Goal: Task Accomplishment & Management: Use online tool/utility

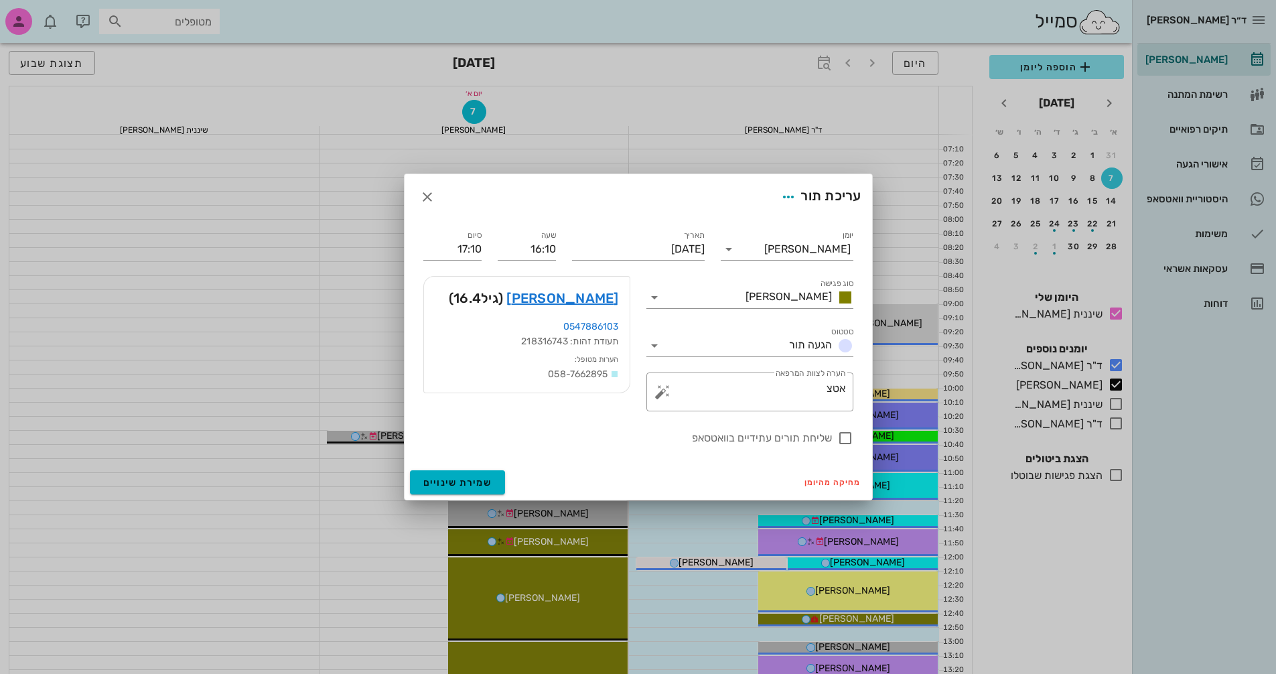
scroll to position [643, 0]
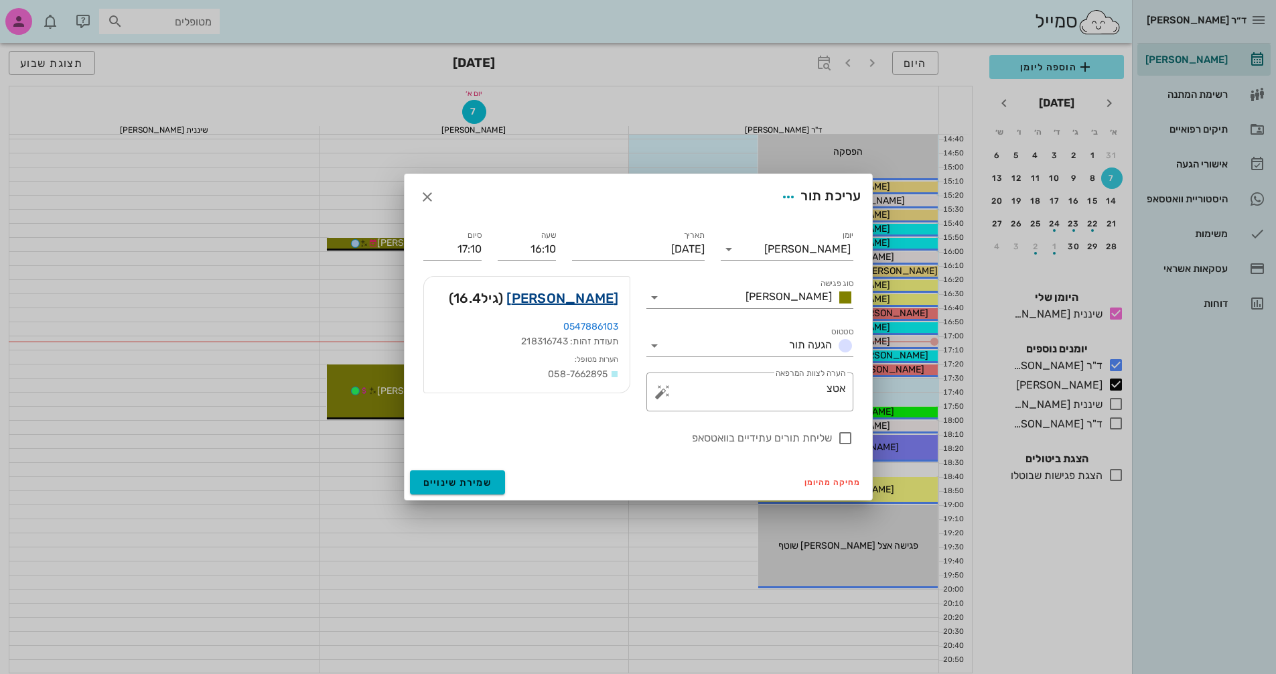
click at [589, 301] on link "[PERSON_NAME]" at bounding box center [562, 297] width 112 height 21
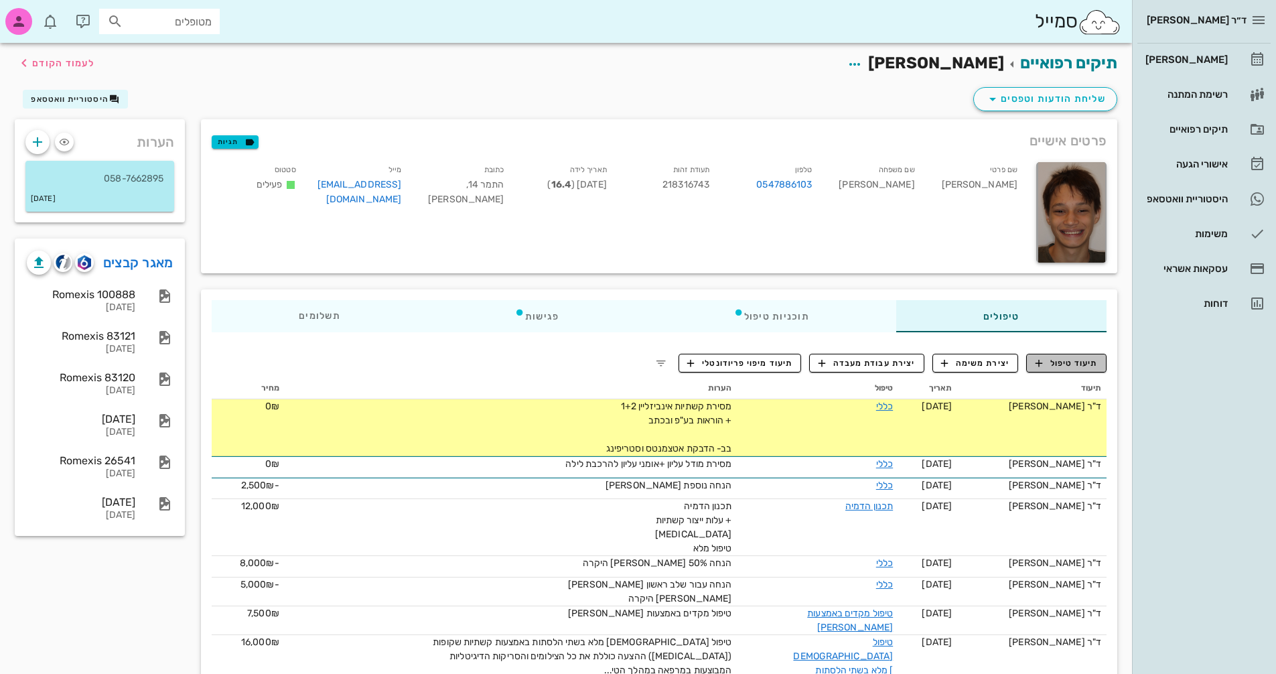
click at [1072, 362] on span "תיעוד טיפול" at bounding box center [1066, 363] width 62 height 12
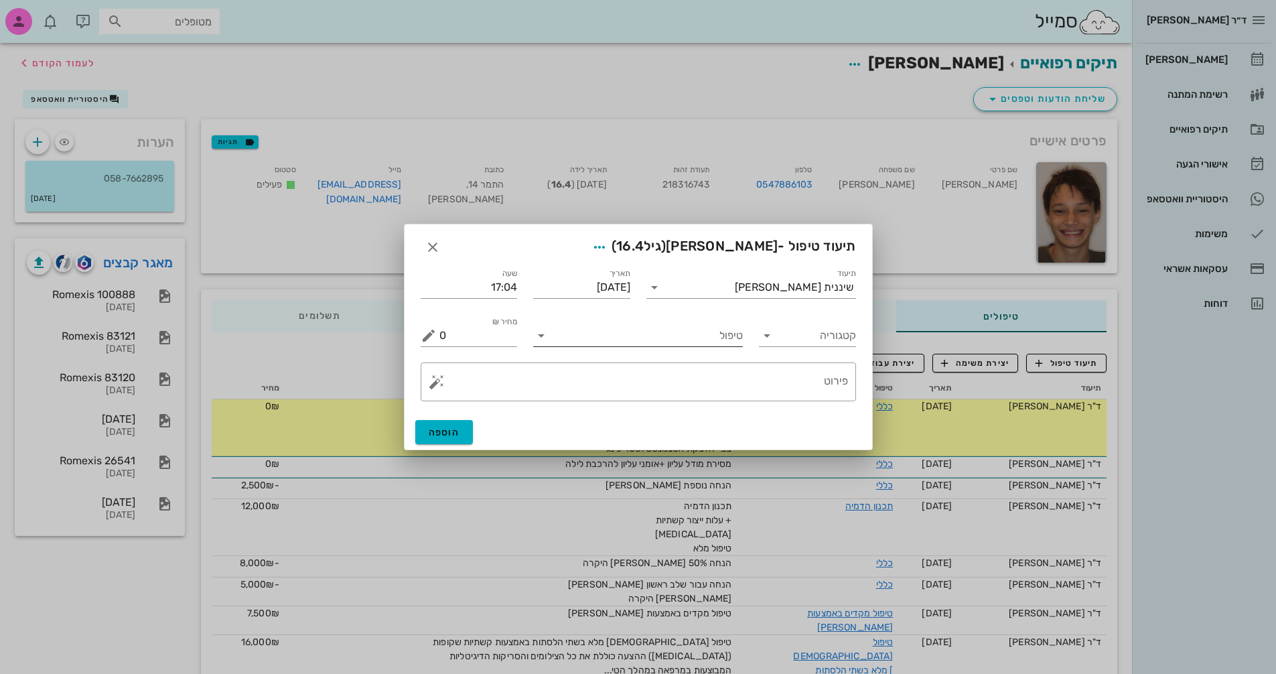
click at [707, 336] on input "טיפול" at bounding box center [647, 335] width 191 height 21
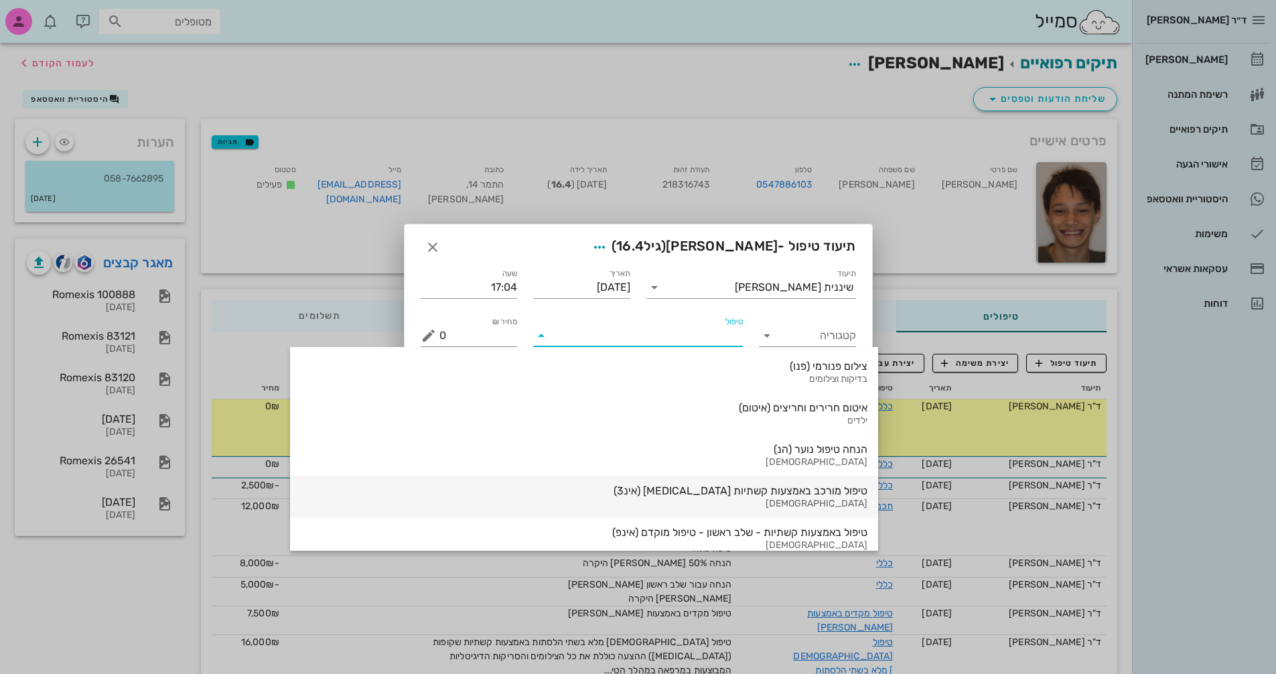
scroll to position [1439, 0]
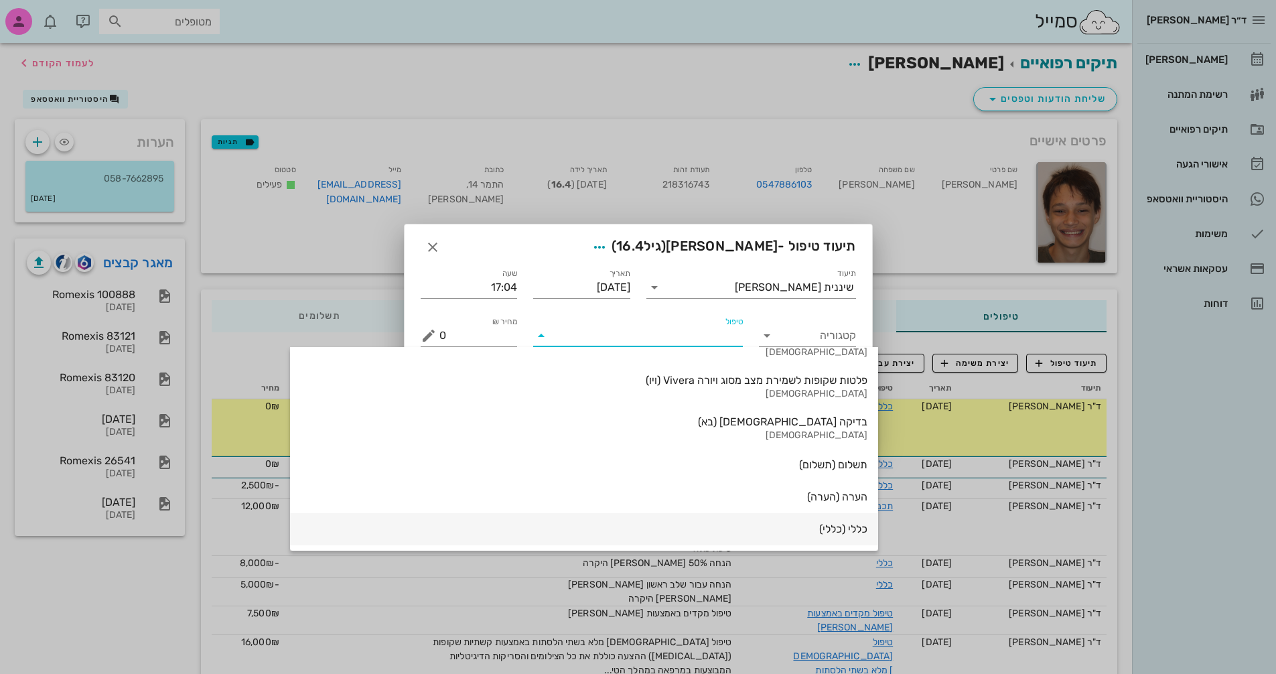
click at [710, 518] on div "כללי (כללי)" at bounding box center [584, 529] width 567 height 30
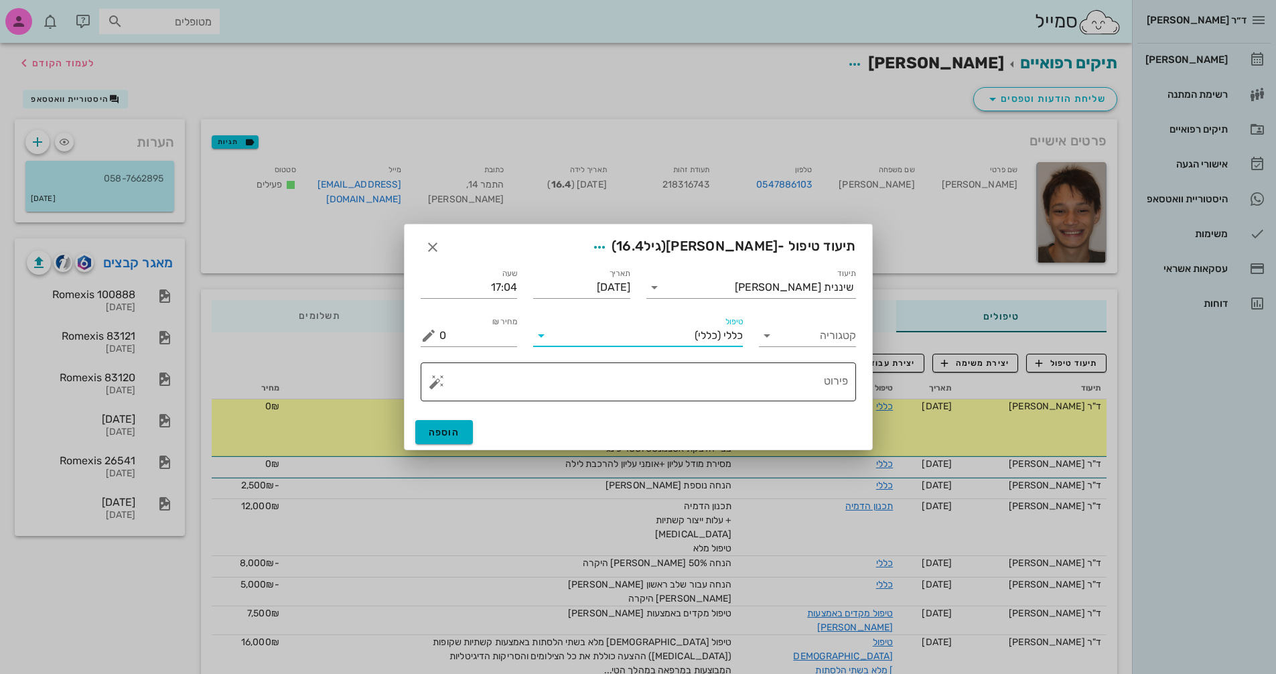
click at [431, 382] on button "button" at bounding box center [437, 382] width 16 height 16
click at [461, 323] on div "[MEDICAL_DATA]" at bounding box center [483, 328] width 109 height 27
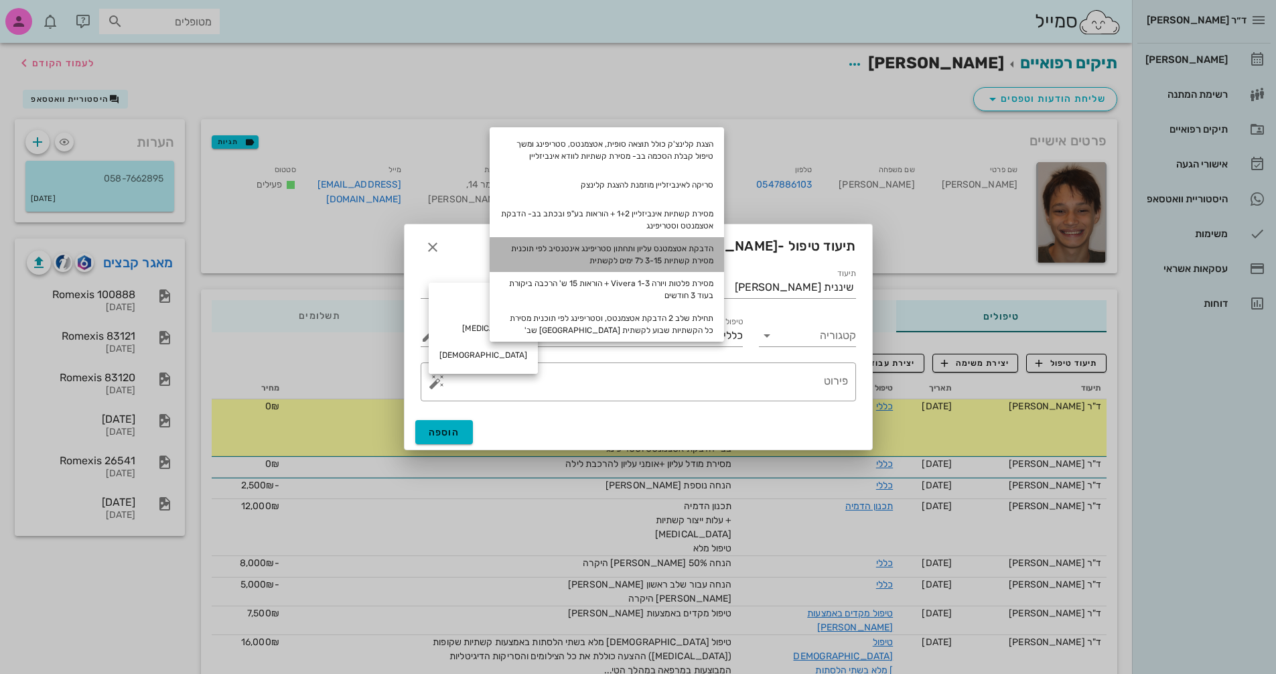
click at [684, 255] on div "הדבקת אטצמטנס עליון ותחתון סטריפינג אינטנסיב לפי תוכנית מסירת קשתיות 3-15 ל7 ימ…" at bounding box center [607, 254] width 234 height 35
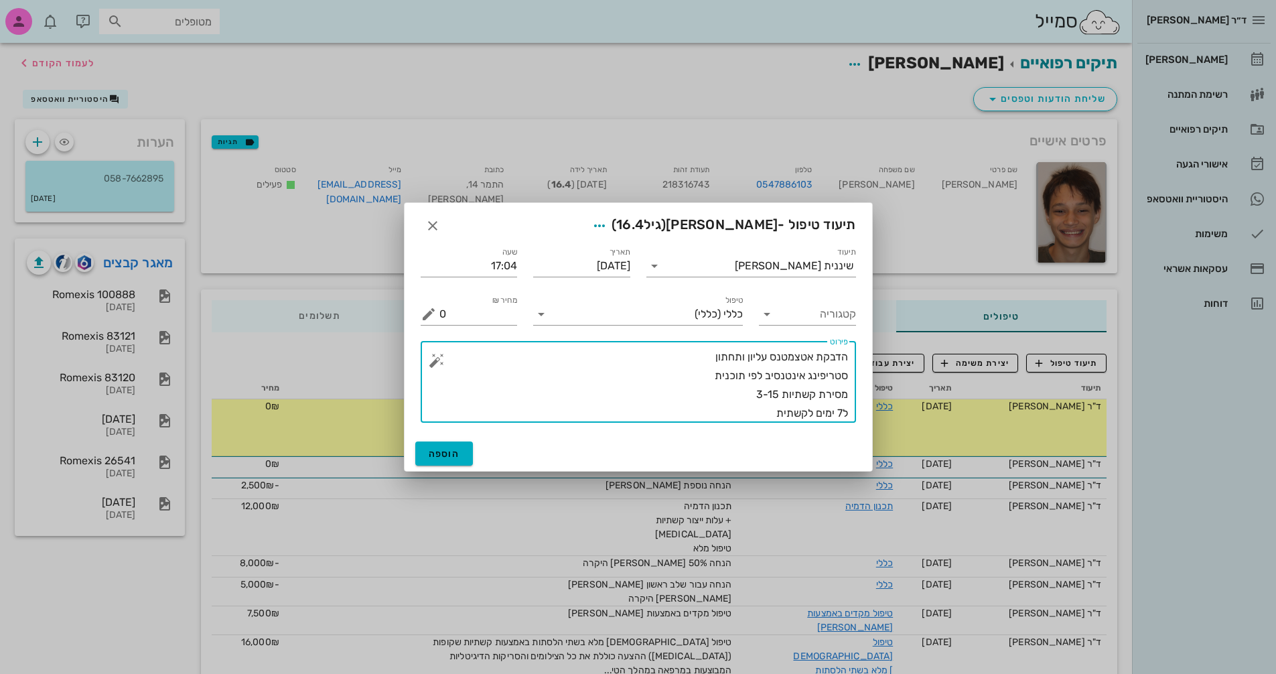
drag, startPoint x: 771, startPoint y: 392, endPoint x: 780, endPoint y: 393, distance: 8.7
click at [780, 393] on textarea "הדבקת אטצמטנס עליון ותחתון סטריפינג אינטנסיב לפי תוכנית מסירת קשתיות 3-15 ל7 ימ…" at bounding box center [643, 385] width 409 height 75
click at [764, 413] on textarea "הדבקת אטצמטנס עליון ותחתון סטריפינג אינטנסיב לפי תוכנית מסירת קשתיות 3-14 ל7 ימ…" at bounding box center [643, 385] width 409 height 75
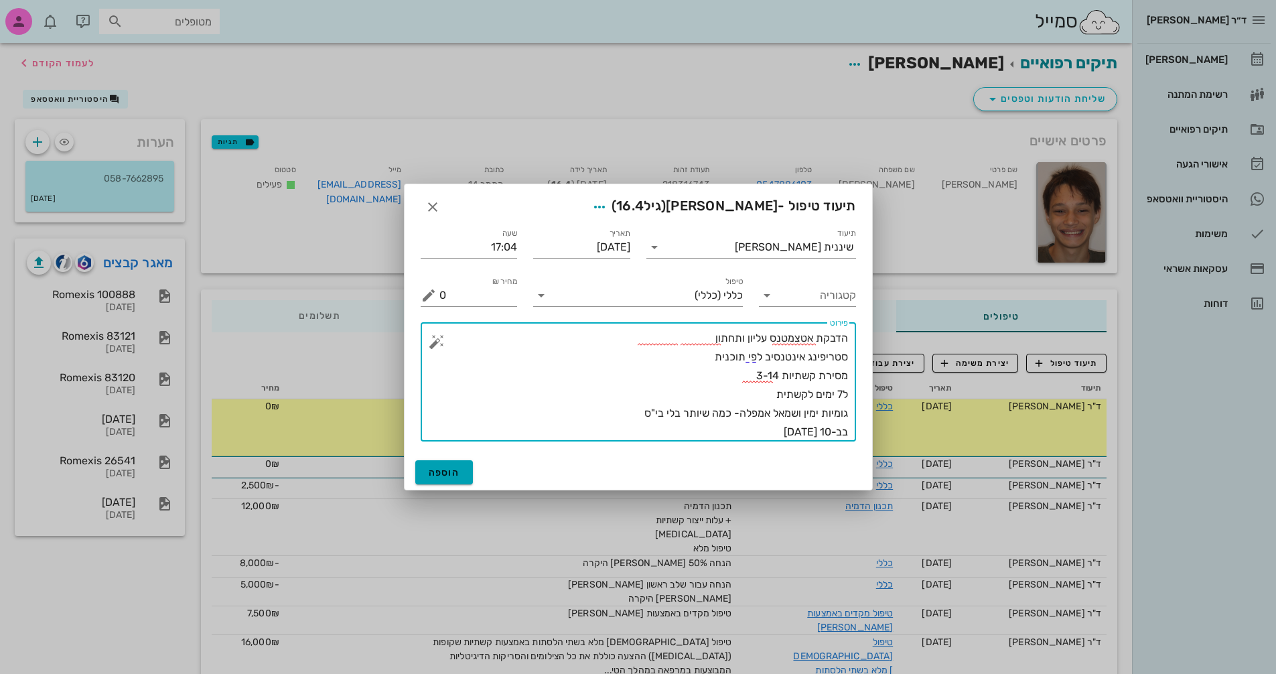
type textarea "הדבקת אטצמטנס עליון ותחתון סטריפינג אינטנסיב לפי תוכנית מסירת קשתיות 3-14 ל7 ימ…"
click at [441, 468] on span "הוספה" at bounding box center [444, 472] width 31 height 11
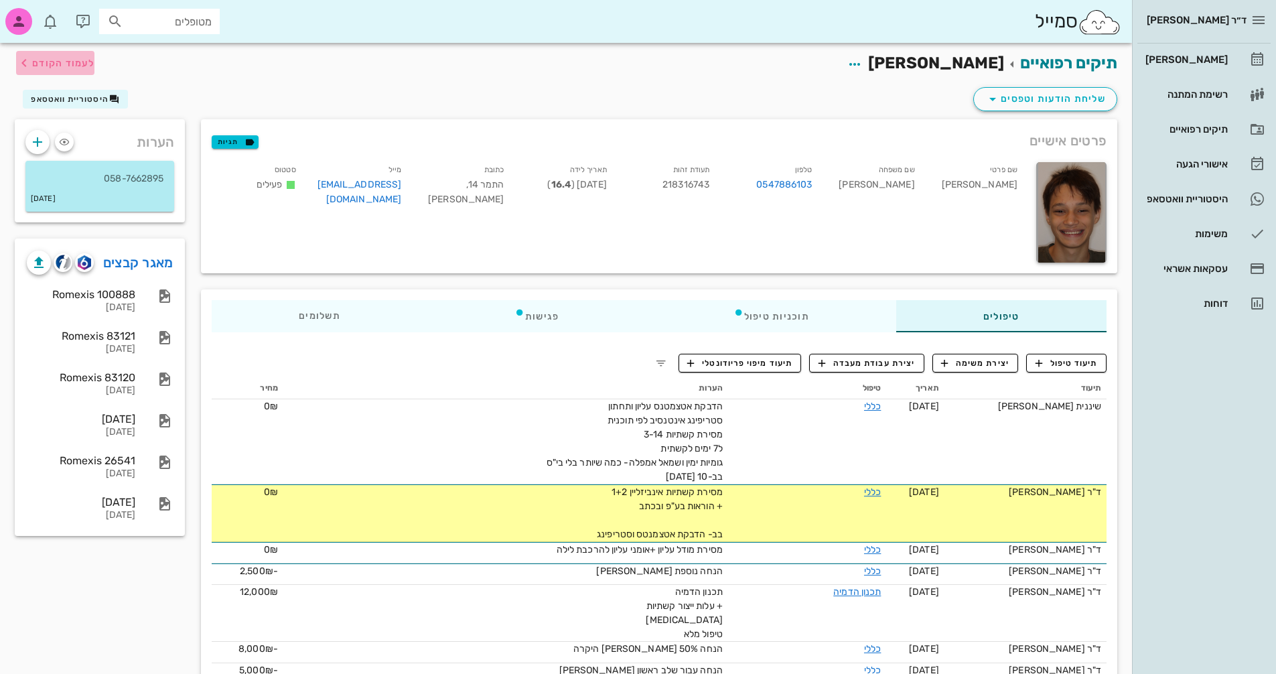
click at [63, 66] on span "לעמוד הקודם" at bounding box center [63, 63] width 62 height 11
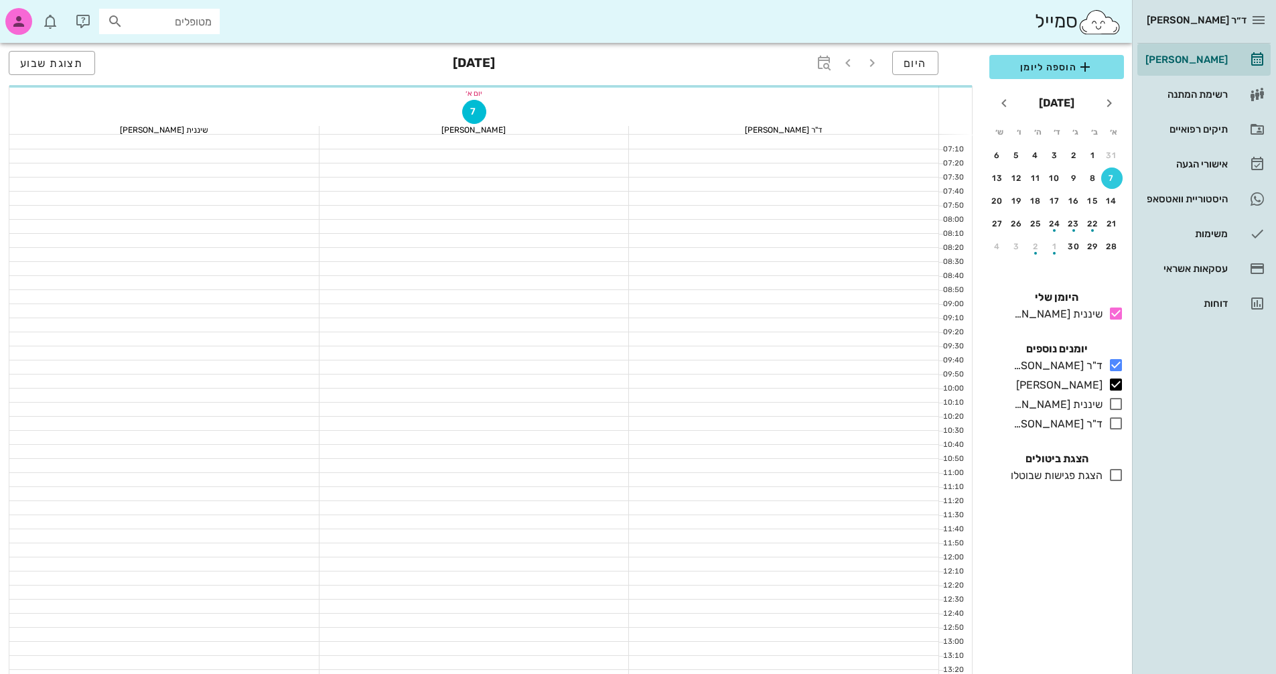
scroll to position [643, 0]
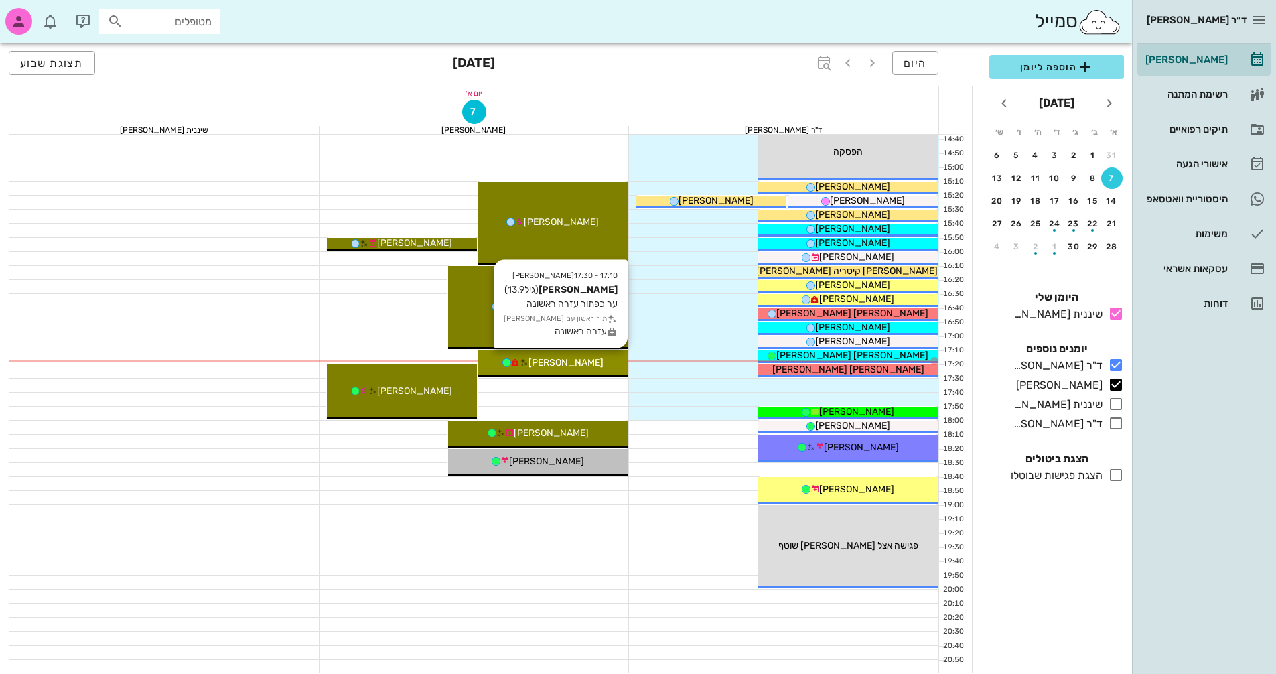
click at [604, 360] on div "[PERSON_NAME]" at bounding box center [553, 363] width 150 height 14
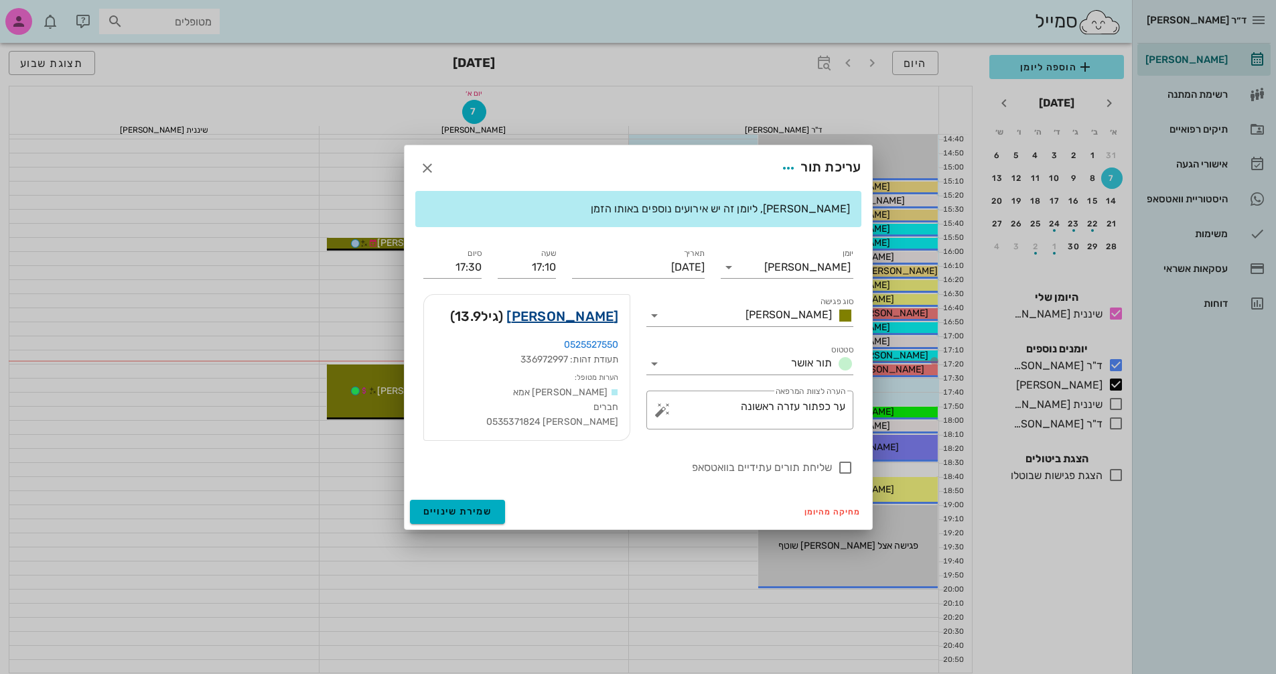
click at [604, 316] on link "[PERSON_NAME]" at bounding box center [562, 315] width 112 height 21
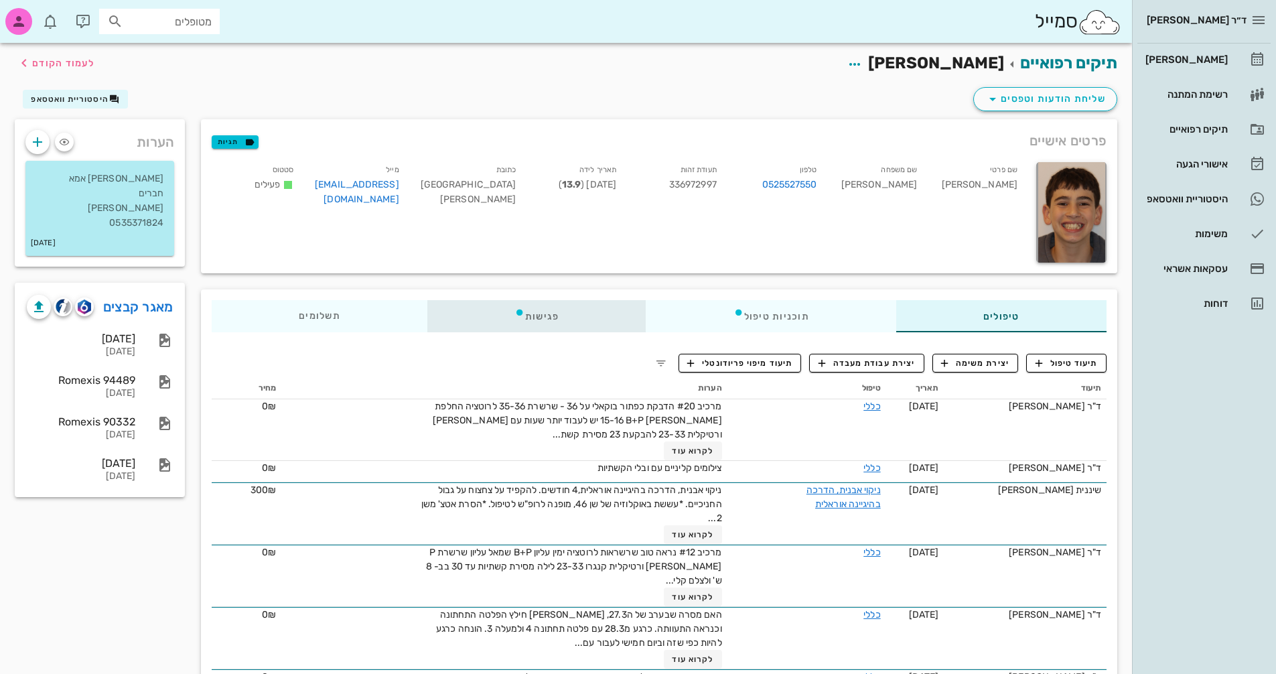
click at [565, 314] on div "פגישות" at bounding box center [536, 316] width 219 height 32
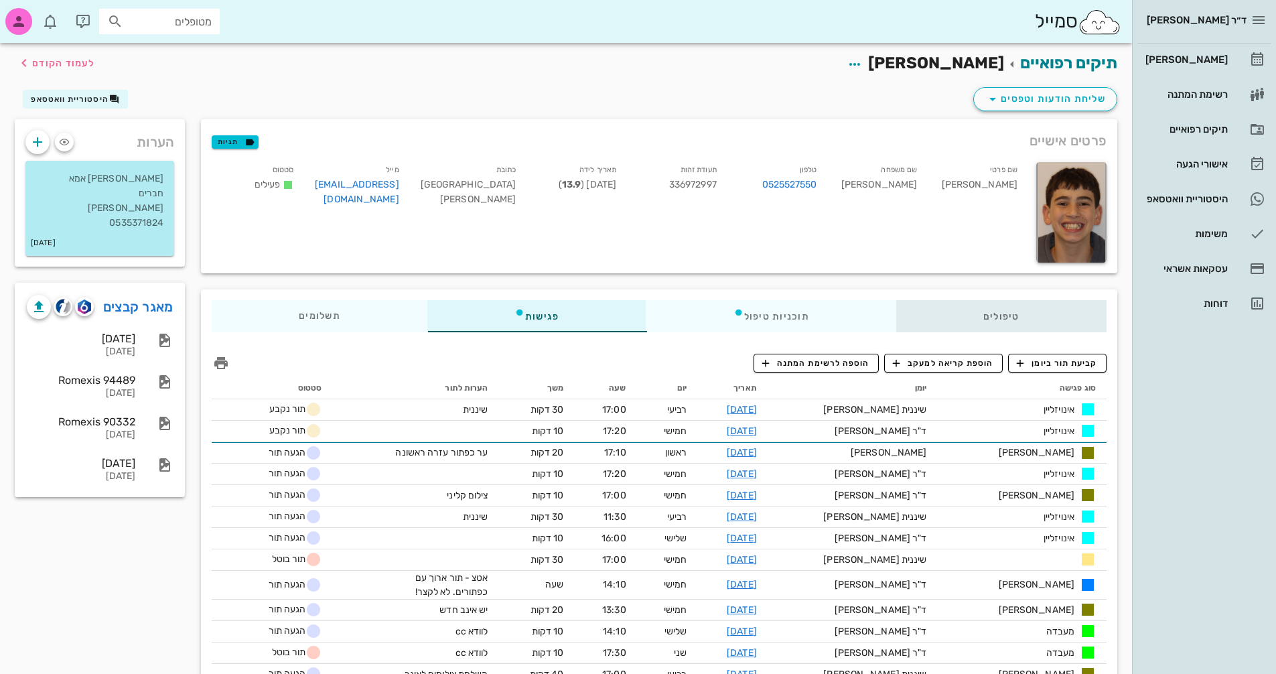
click at [1007, 311] on div "טיפולים" at bounding box center [1001, 316] width 210 height 32
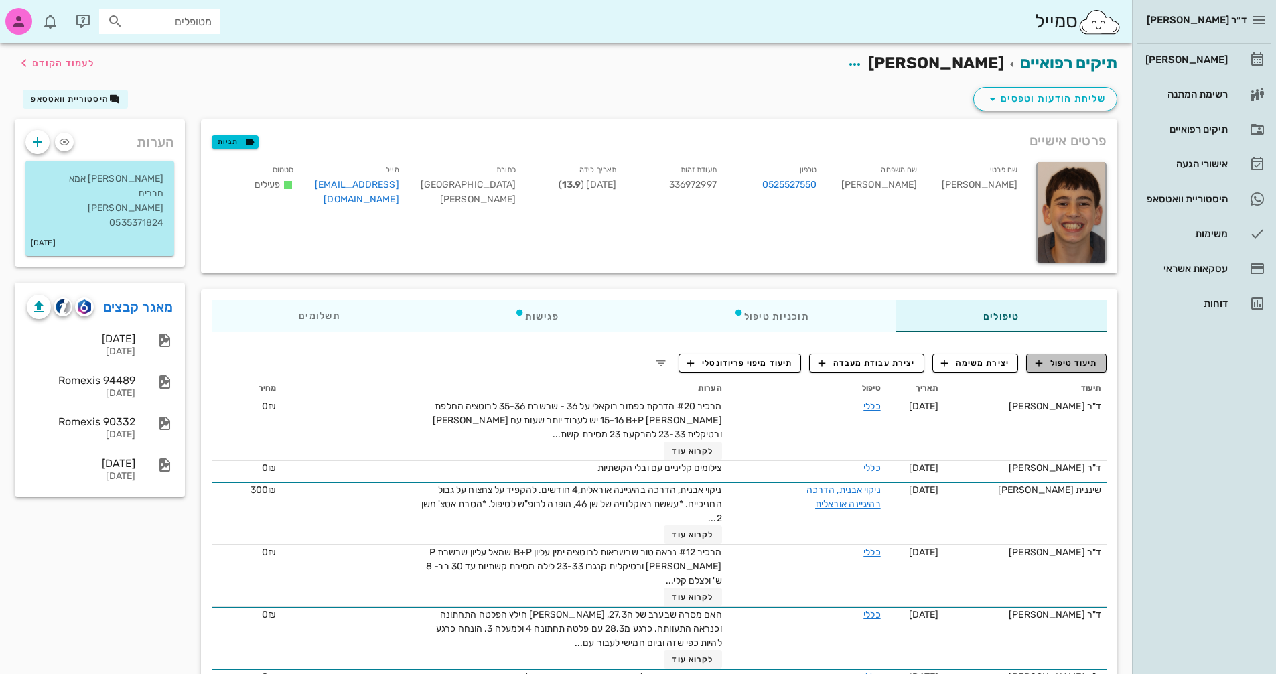
click at [1066, 362] on span "תיעוד טיפול" at bounding box center [1066, 363] width 62 height 12
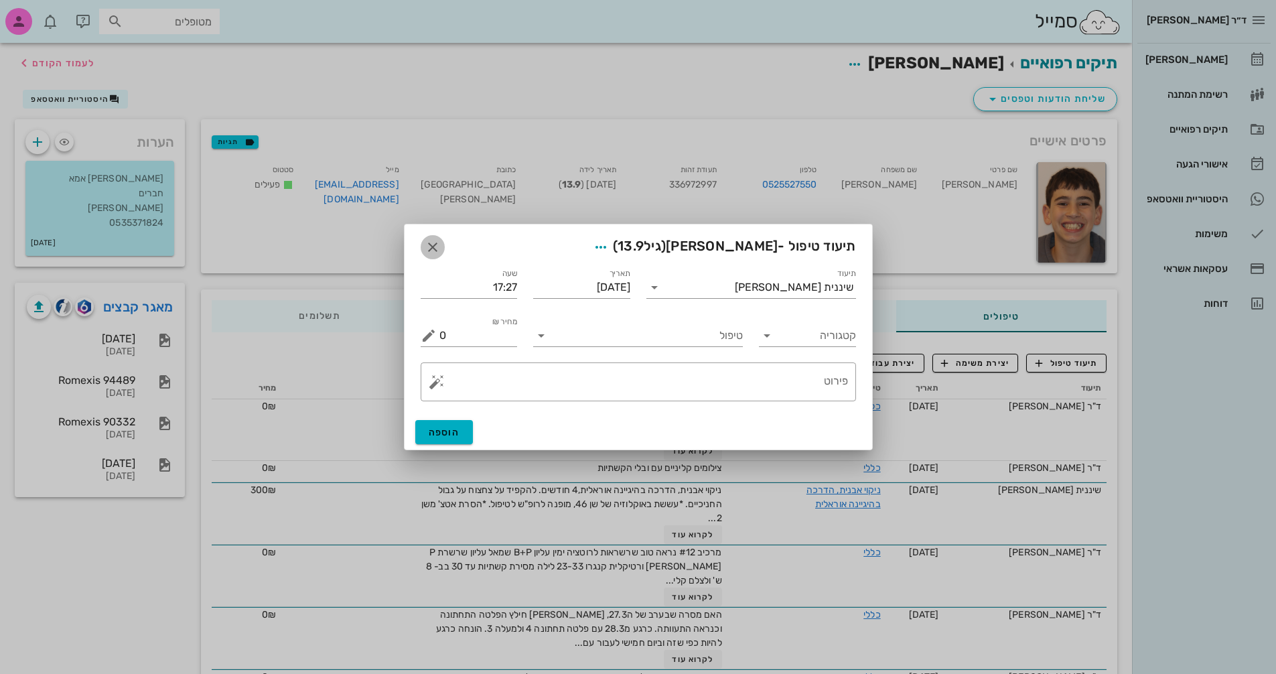
click at [428, 246] on icon "button" at bounding box center [433, 247] width 16 height 16
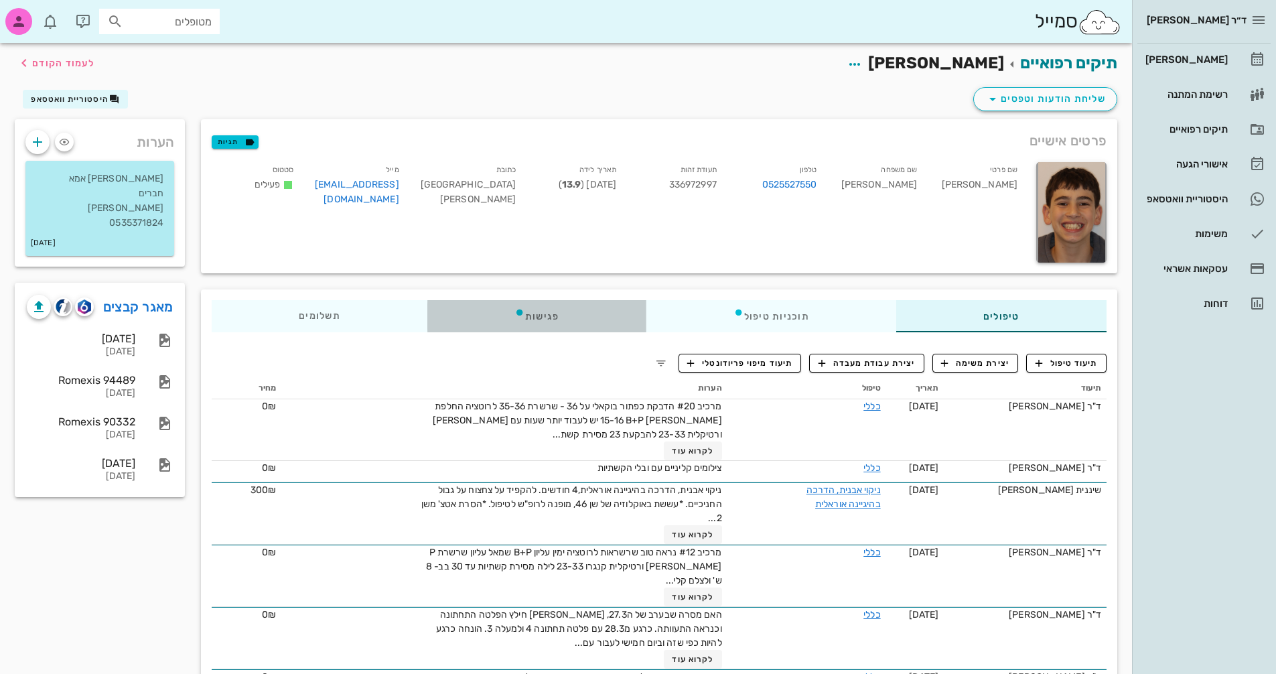
click at [518, 308] on icon at bounding box center [519, 312] width 11 height 11
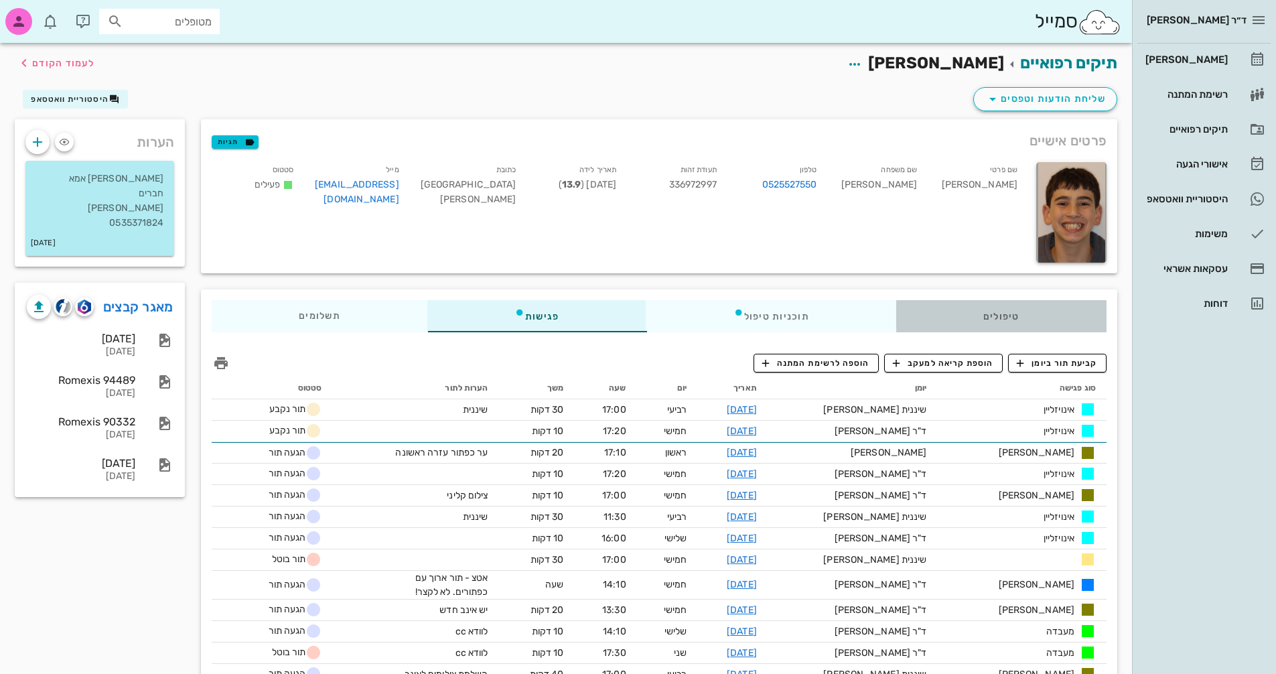
click at [1031, 315] on div "טיפולים" at bounding box center [1001, 316] width 210 height 32
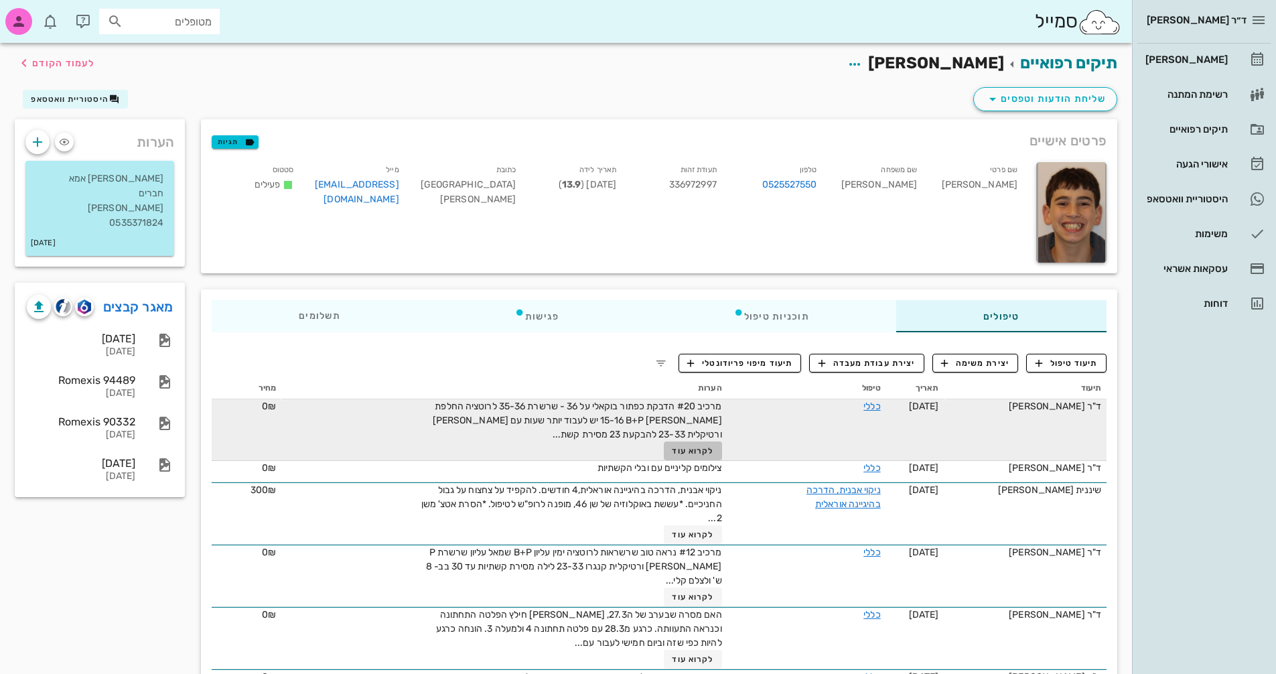
click at [695, 449] on span "לקרוא עוד" at bounding box center [693, 450] width 42 height 9
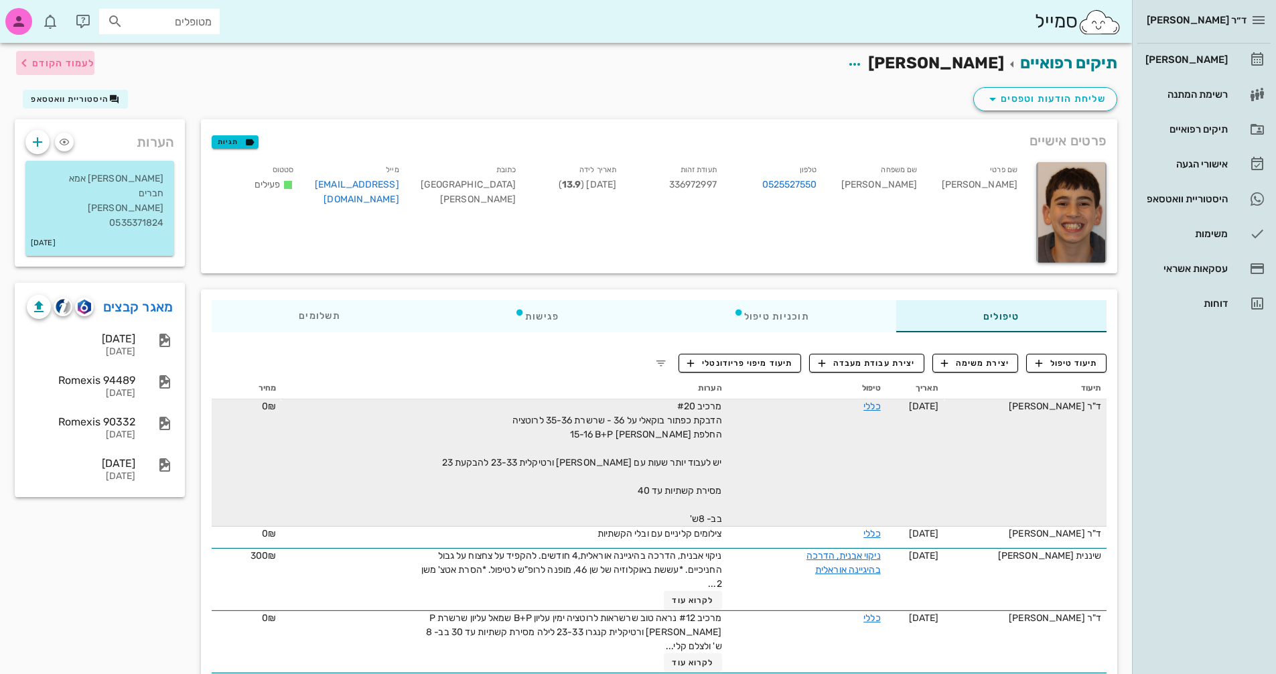
click at [33, 70] on span "לעמוד הקודם" at bounding box center [55, 63] width 78 height 16
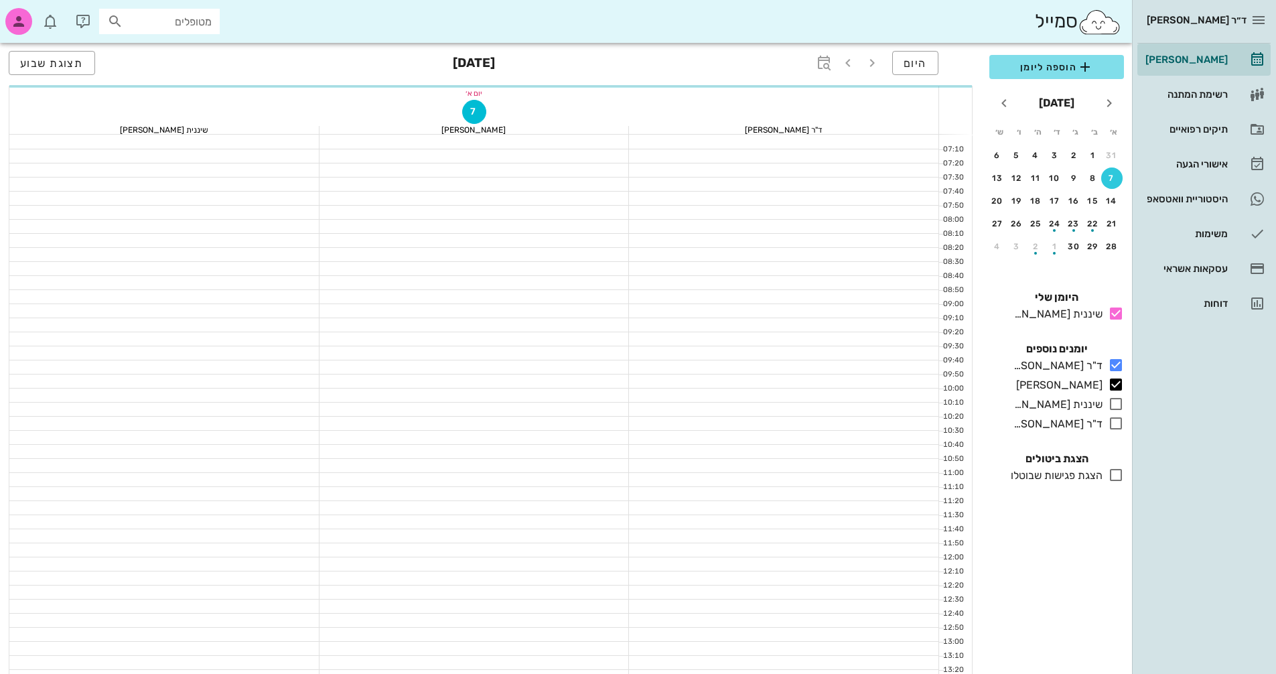
scroll to position [643, 0]
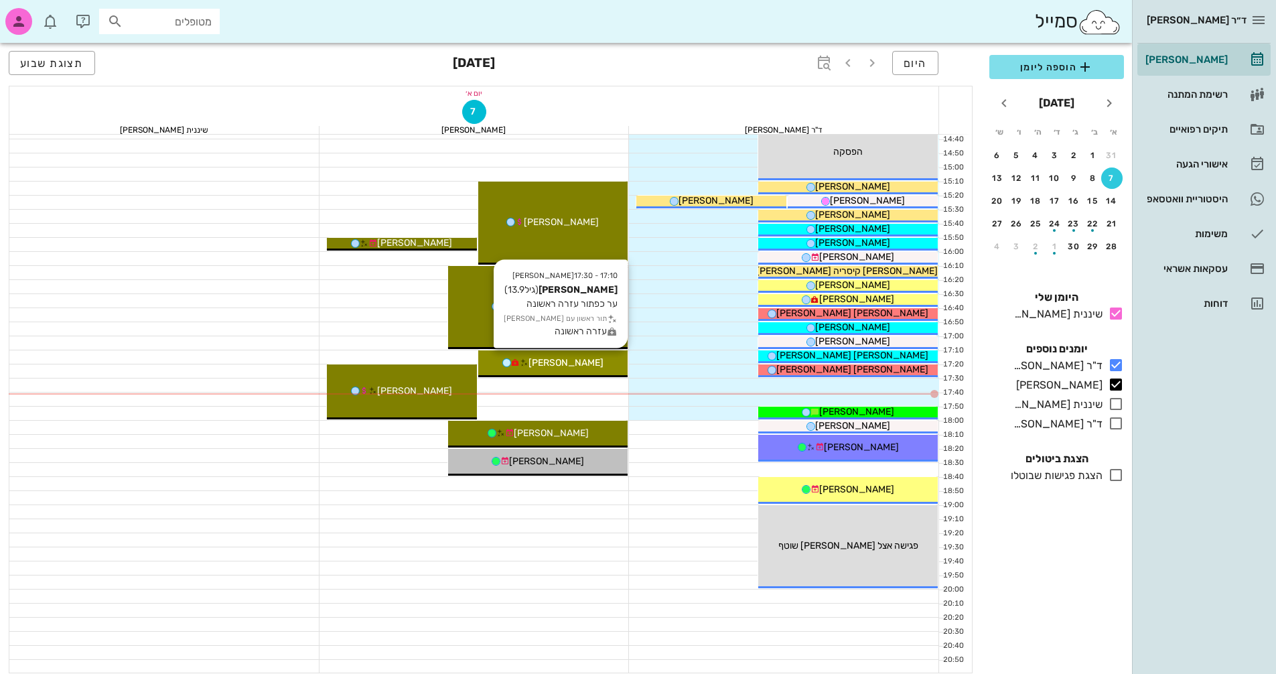
click at [576, 362] on span "[PERSON_NAME]" at bounding box center [565, 362] width 75 height 11
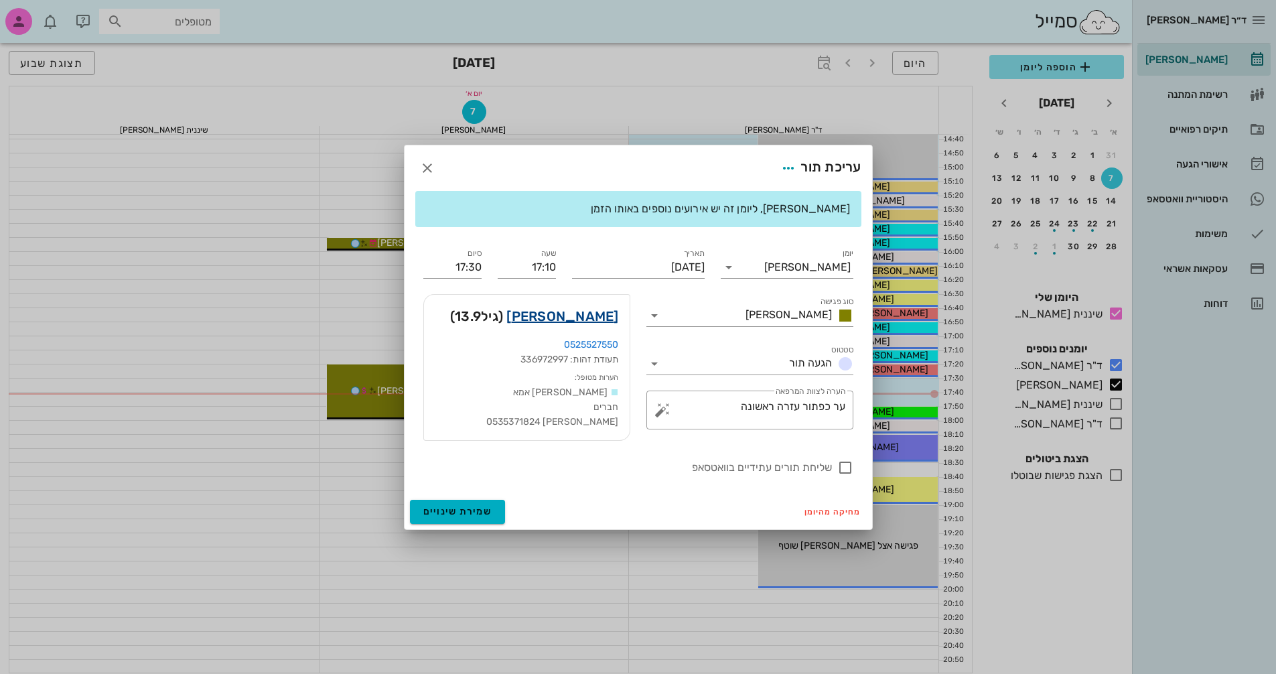
click at [595, 317] on link "[PERSON_NAME]" at bounding box center [562, 315] width 112 height 21
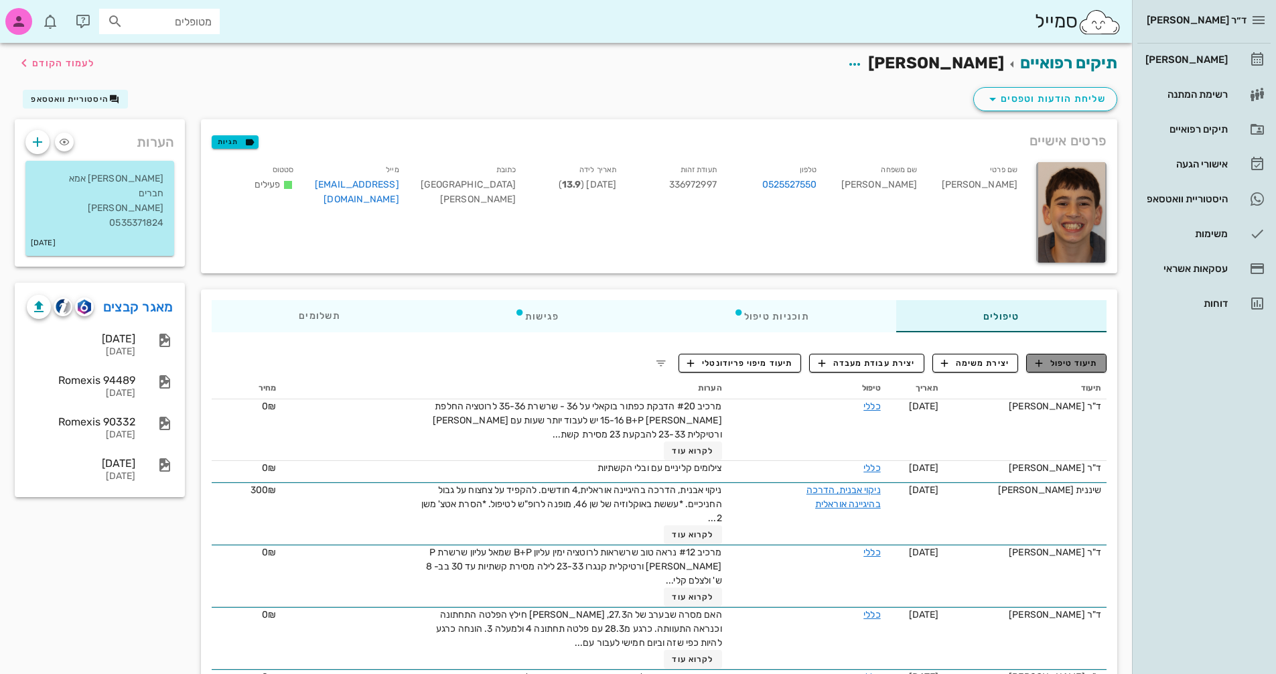
click at [1080, 362] on span "תיעוד טיפול" at bounding box center [1066, 363] width 62 height 12
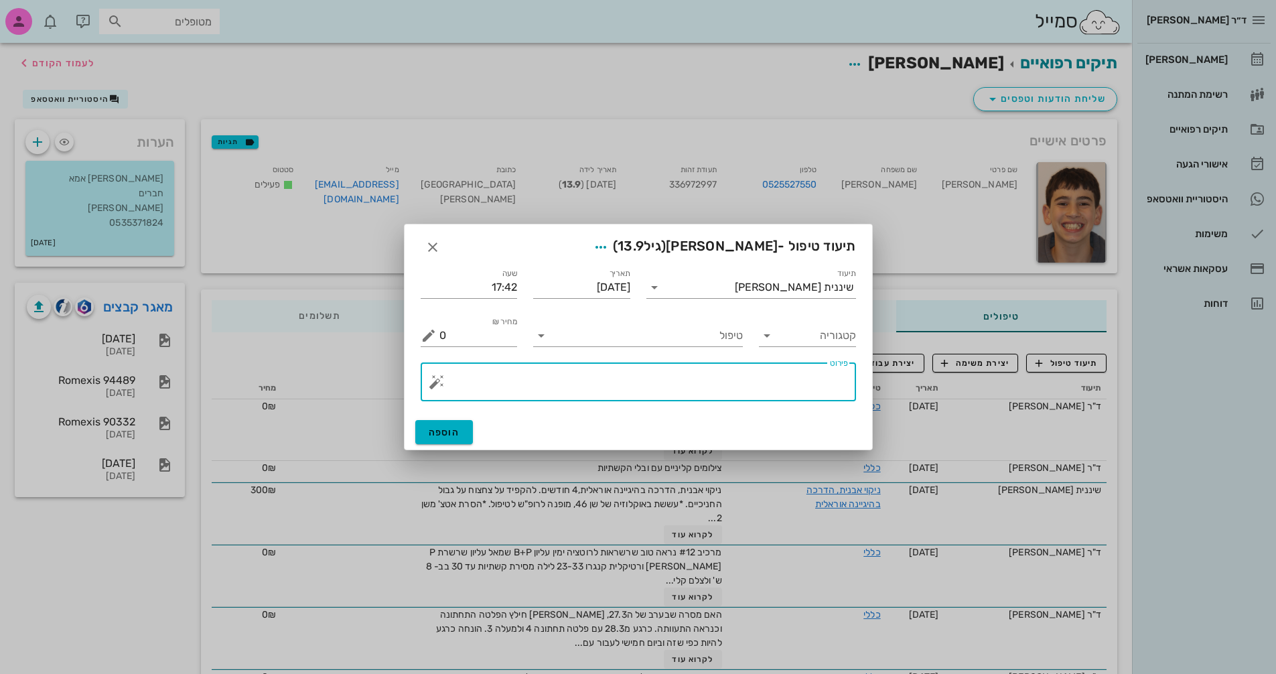
click at [802, 376] on textarea "פירוט" at bounding box center [643, 385] width 409 height 32
type textarea "r"
type textarea "רהבונד כפתור שנפל משן 33"
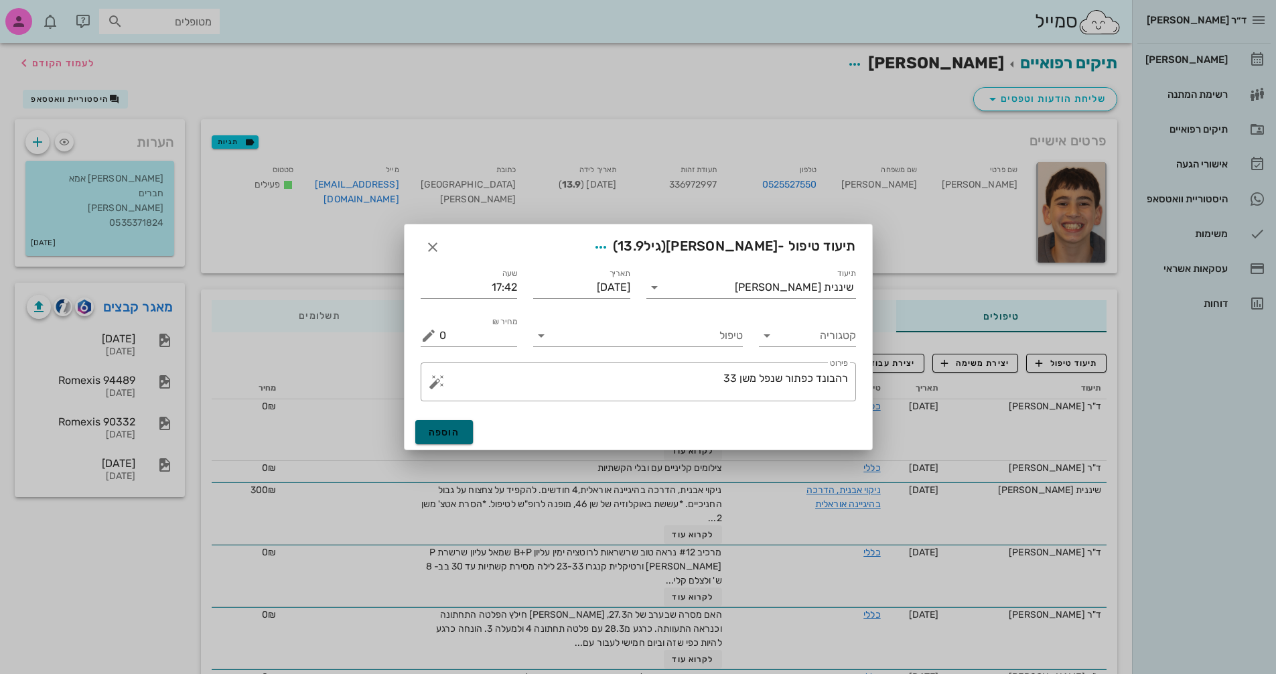
click at [448, 433] on span "הוספה" at bounding box center [444, 432] width 31 height 11
click at [536, 340] on icon at bounding box center [541, 336] width 16 height 16
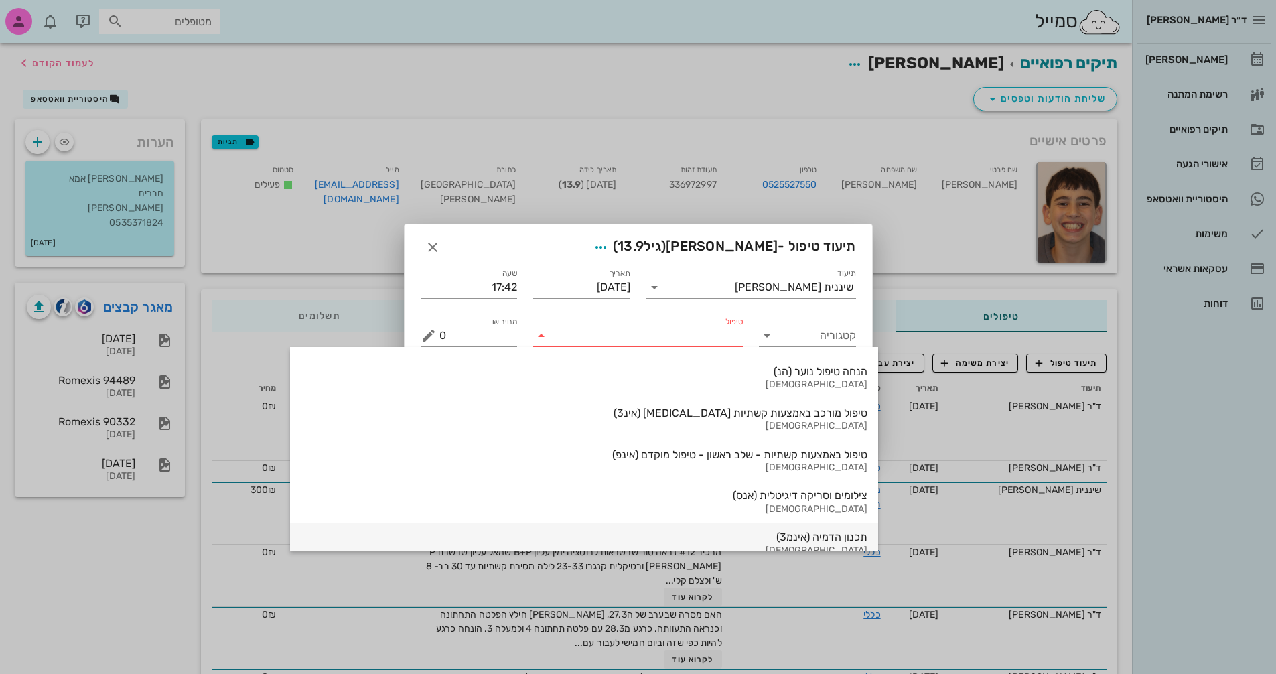
scroll to position [1439, 0]
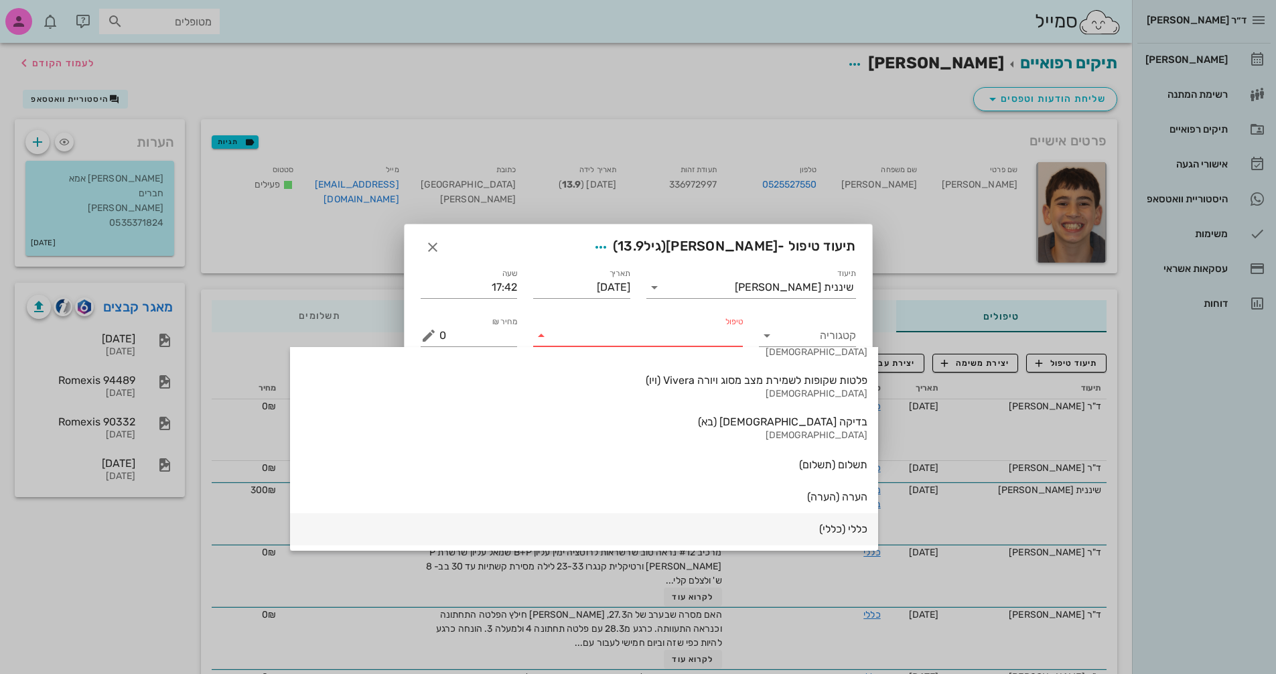
click at [709, 530] on div "כללי (כללי)" at bounding box center [584, 528] width 567 height 13
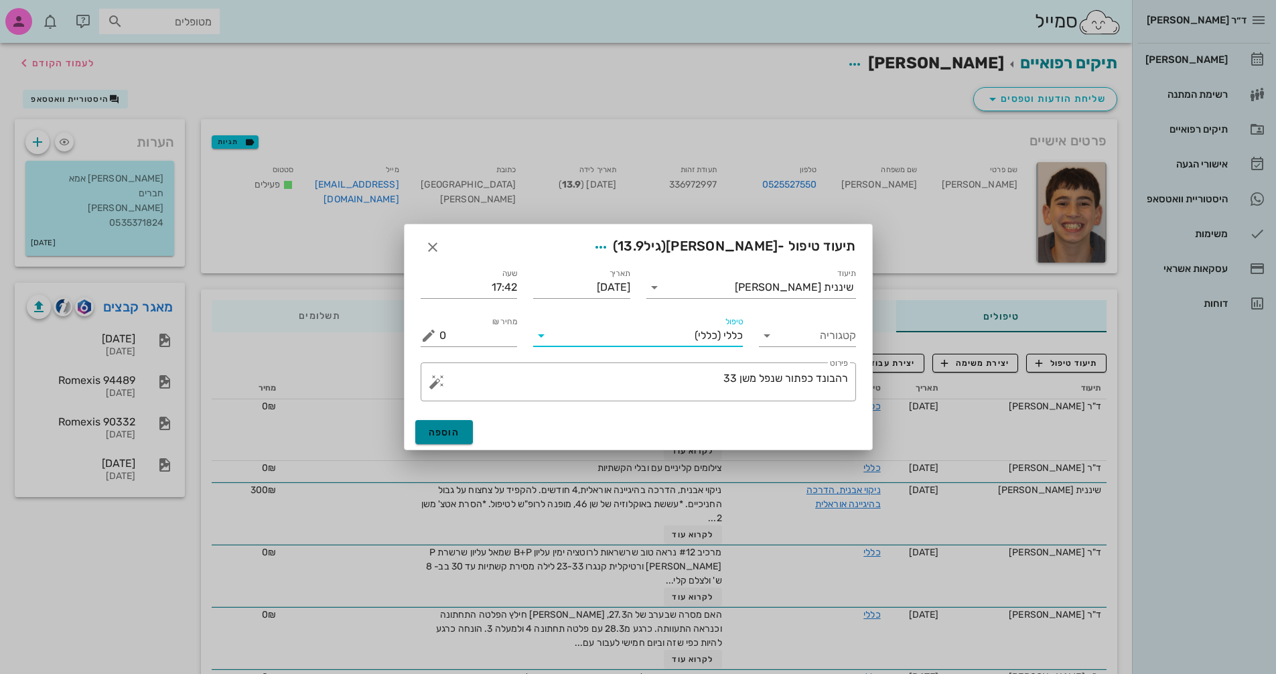
click at [447, 427] on span "הוספה" at bounding box center [444, 432] width 31 height 11
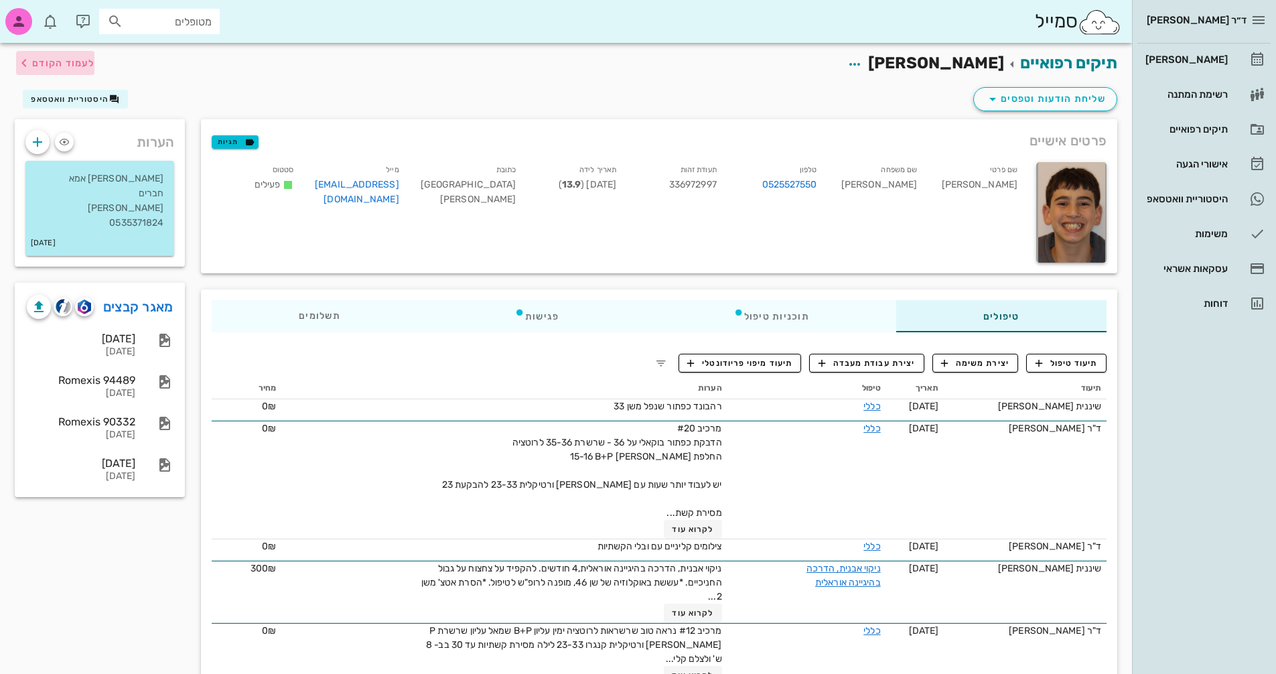
click at [59, 63] on span "לעמוד הקודם" at bounding box center [63, 63] width 62 height 11
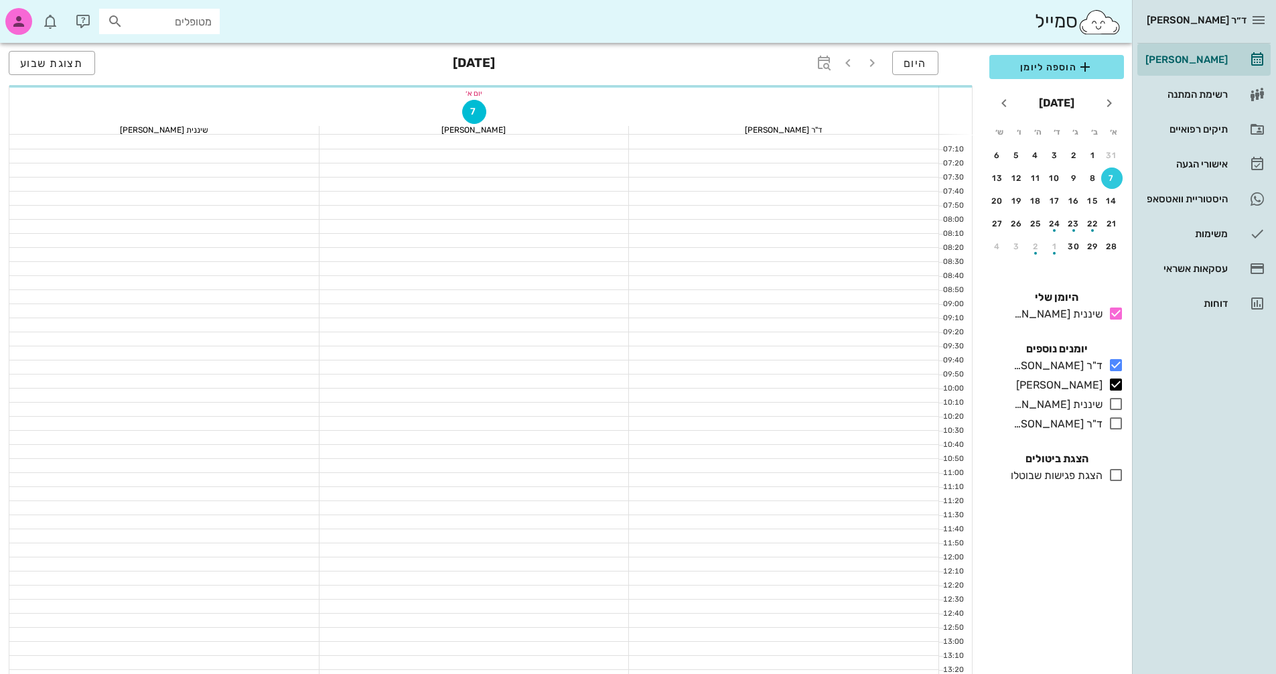
scroll to position [643, 0]
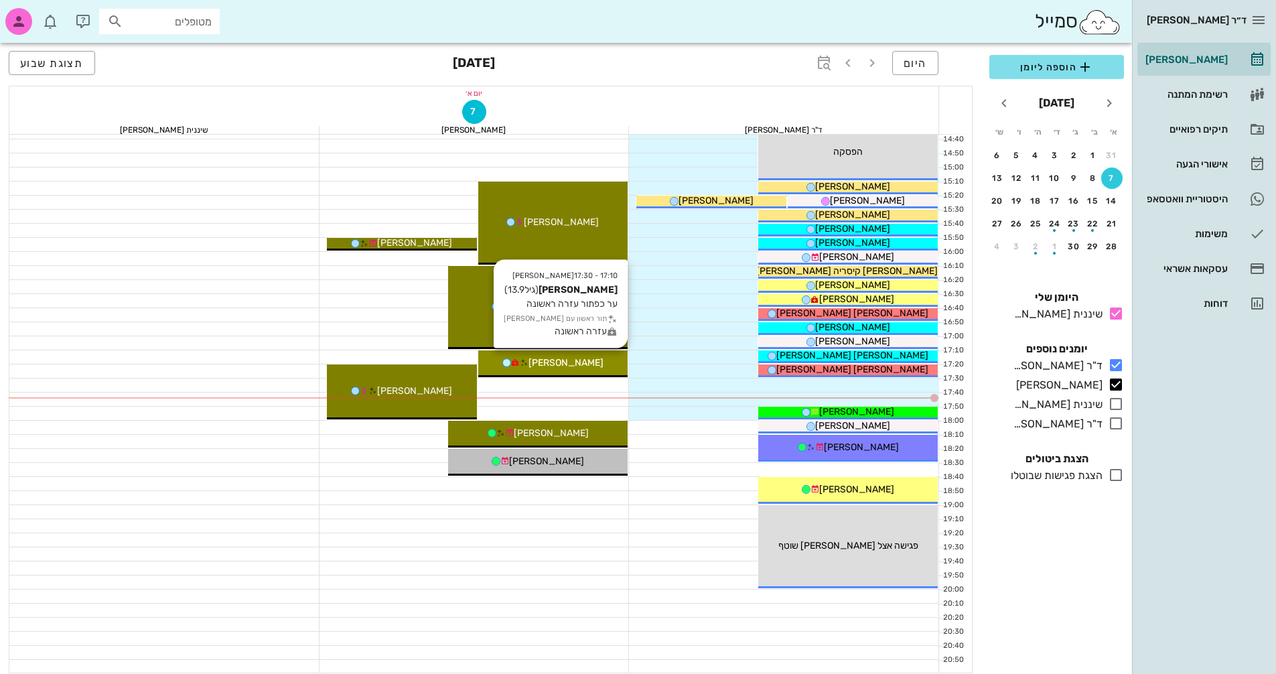
click at [593, 358] on div "[PERSON_NAME]" at bounding box center [553, 363] width 150 height 14
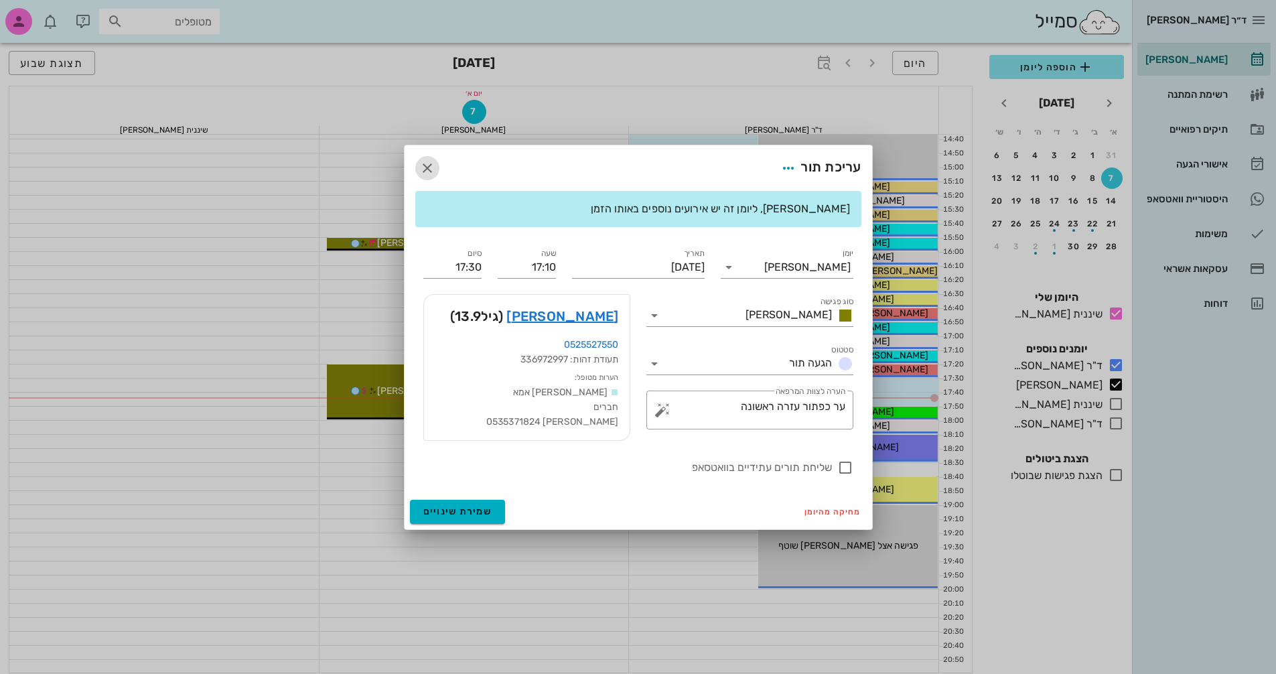
click at [431, 163] on icon "button" at bounding box center [427, 168] width 16 height 16
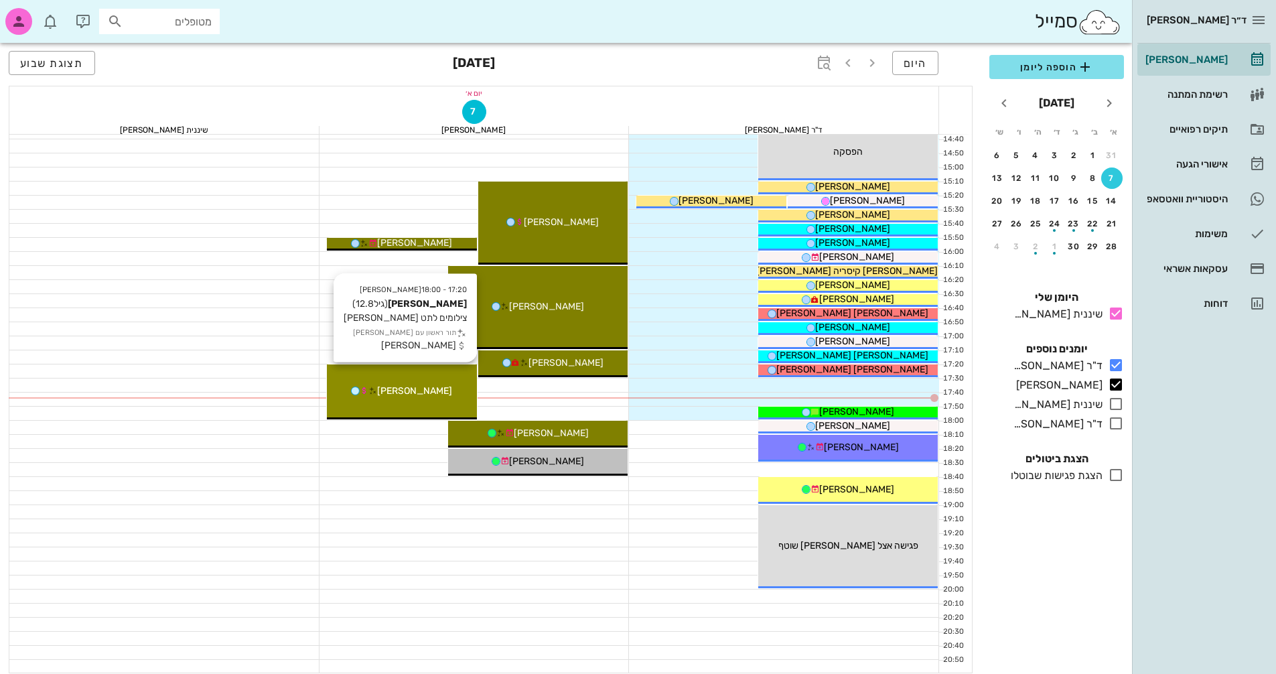
click at [440, 386] on div "[PERSON_NAME]" at bounding box center [402, 391] width 150 height 14
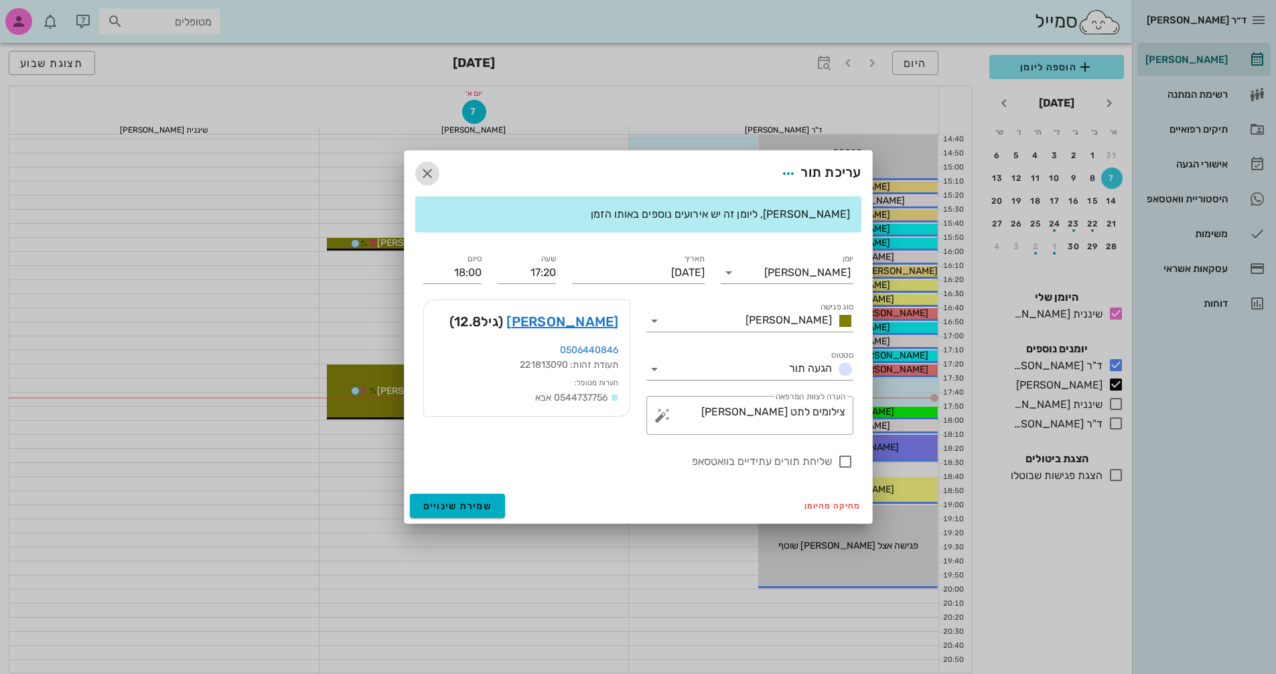
click at [429, 169] on icon "button" at bounding box center [427, 173] width 16 height 16
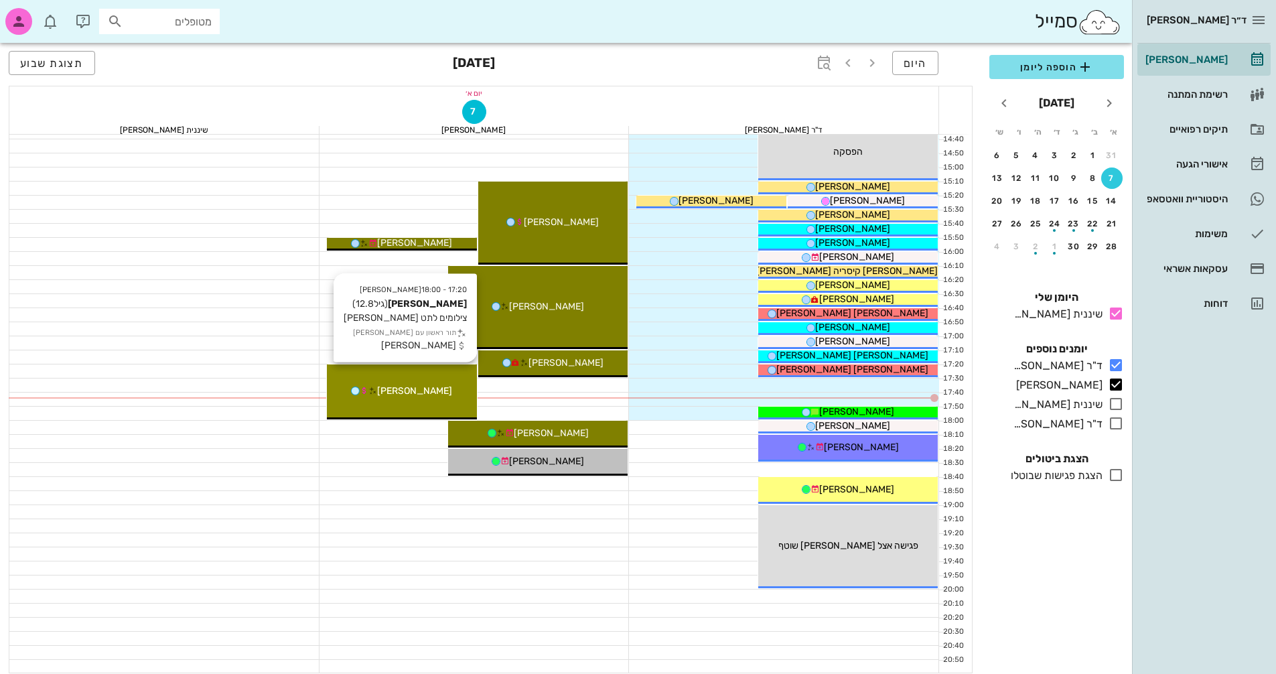
click at [452, 390] on div "[PERSON_NAME]" at bounding box center [402, 391] width 150 height 14
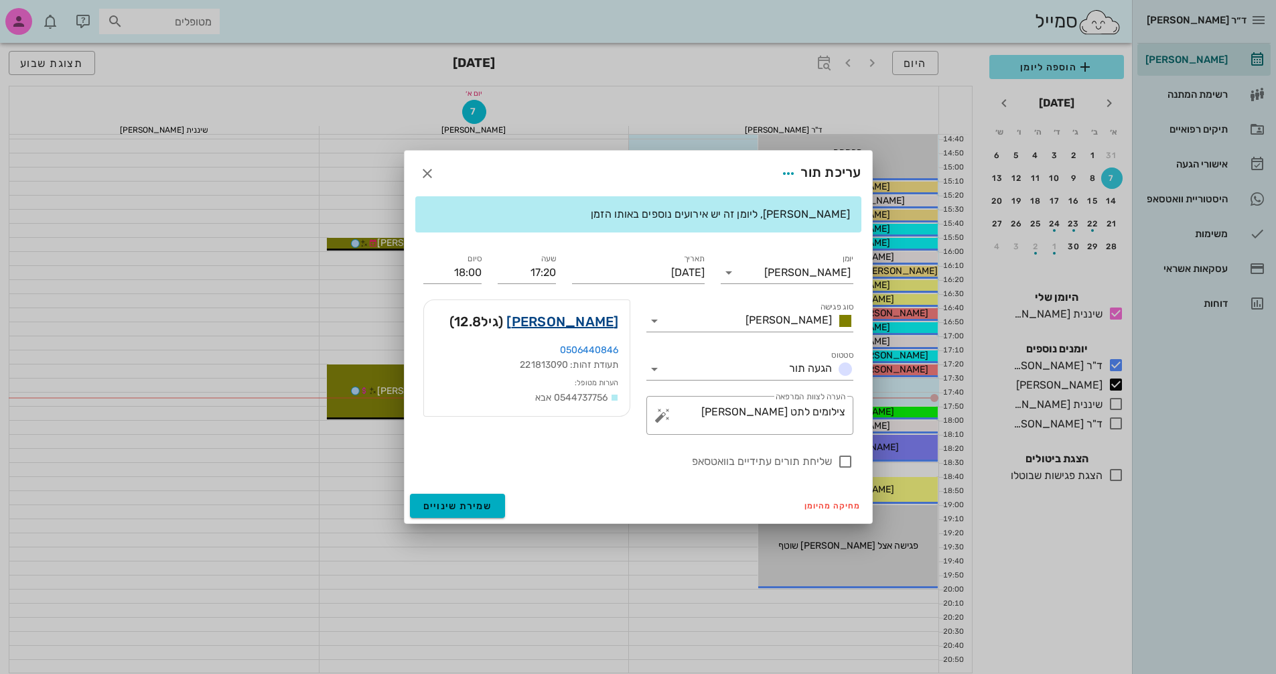
click at [609, 324] on link "[PERSON_NAME]" at bounding box center [562, 321] width 112 height 21
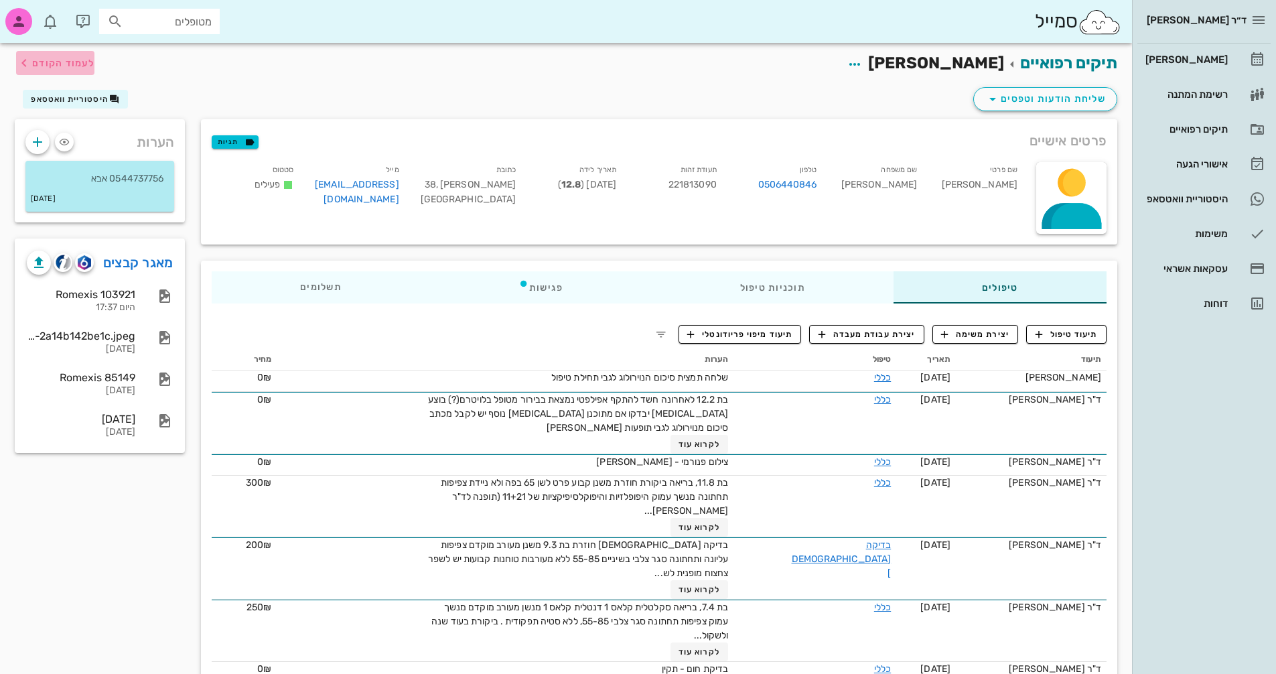
click at [52, 64] on span "לעמוד הקודם" at bounding box center [63, 63] width 62 height 11
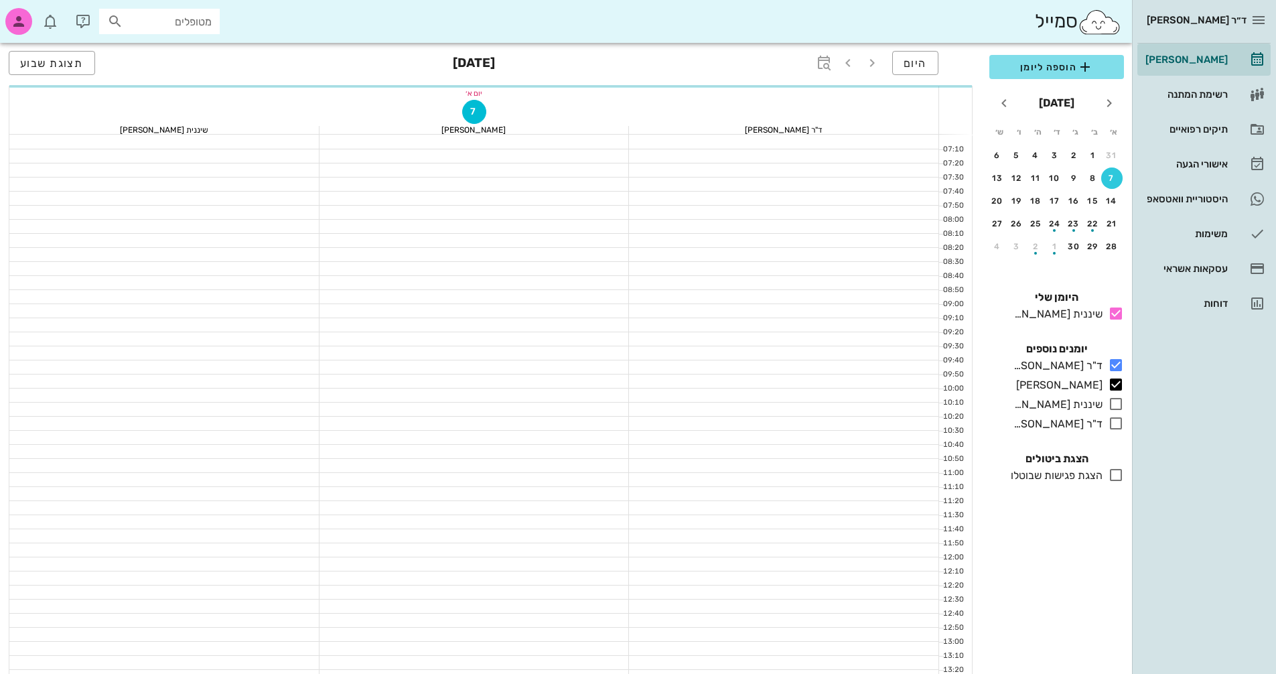
scroll to position [643, 0]
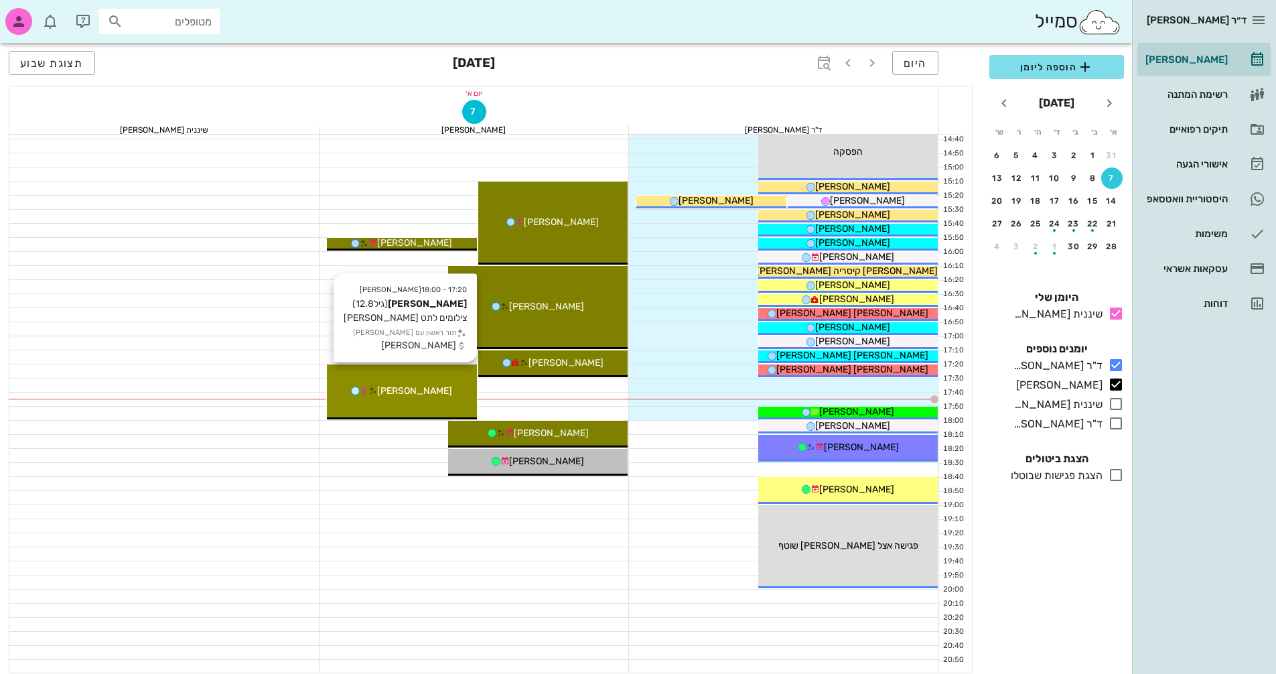
click at [437, 380] on div "17:20 - 18:00 [PERSON_NAME] (גיל 12.8 ) צילומים לתט חוב [PERSON_NAME] תור ראשון…" at bounding box center [402, 391] width 150 height 55
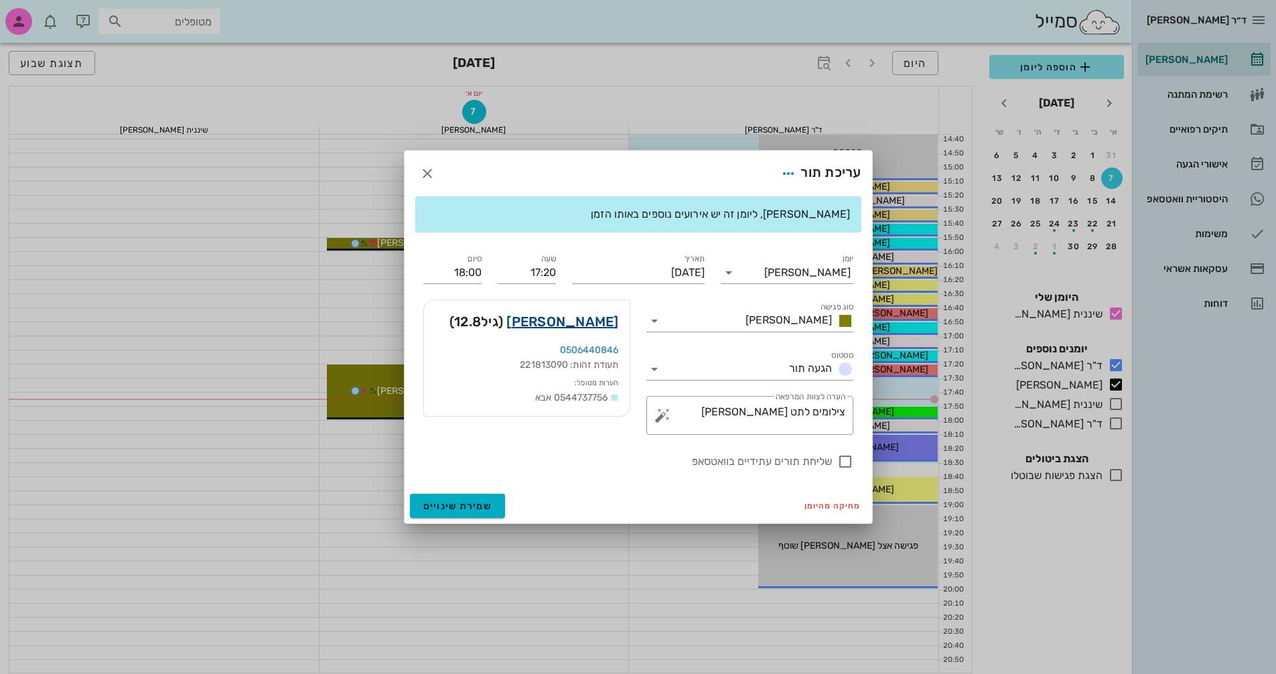
click at [609, 322] on link "[PERSON_NAME]" at bounding box center [562, 321] width 112 height 21
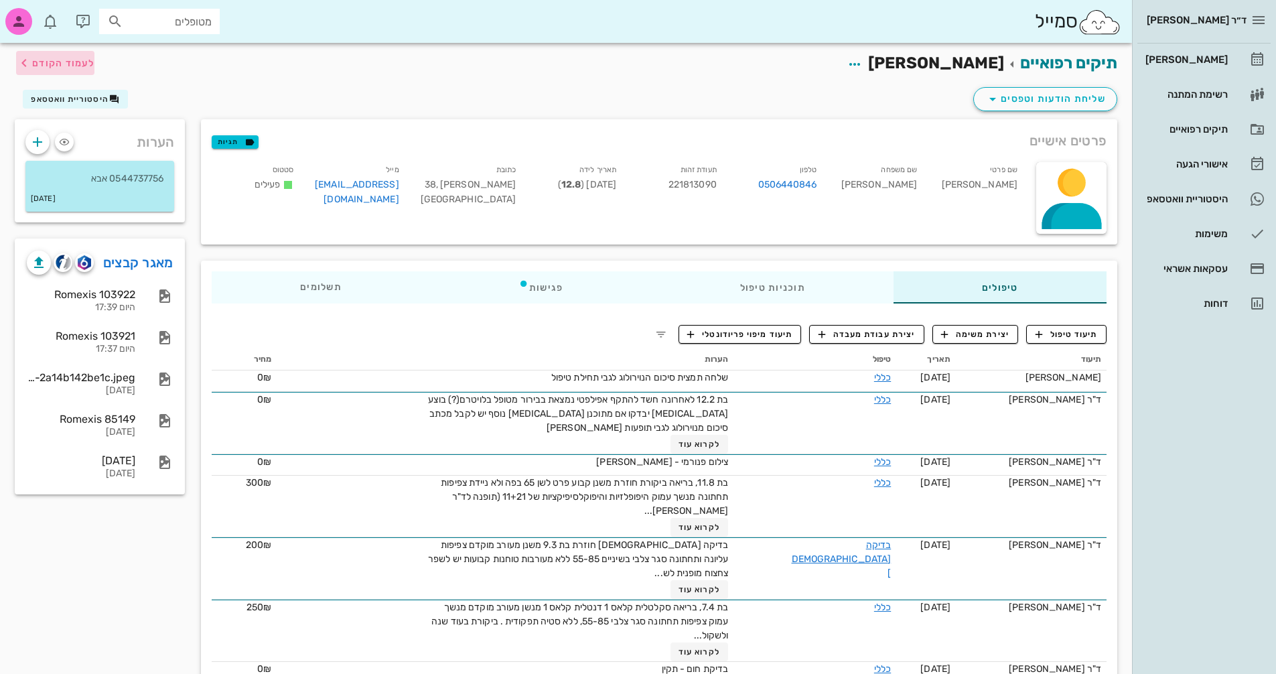
click at [62, 64] on span "לעמוד הקודם" at bounding box center [63, 63] width 62 height 11
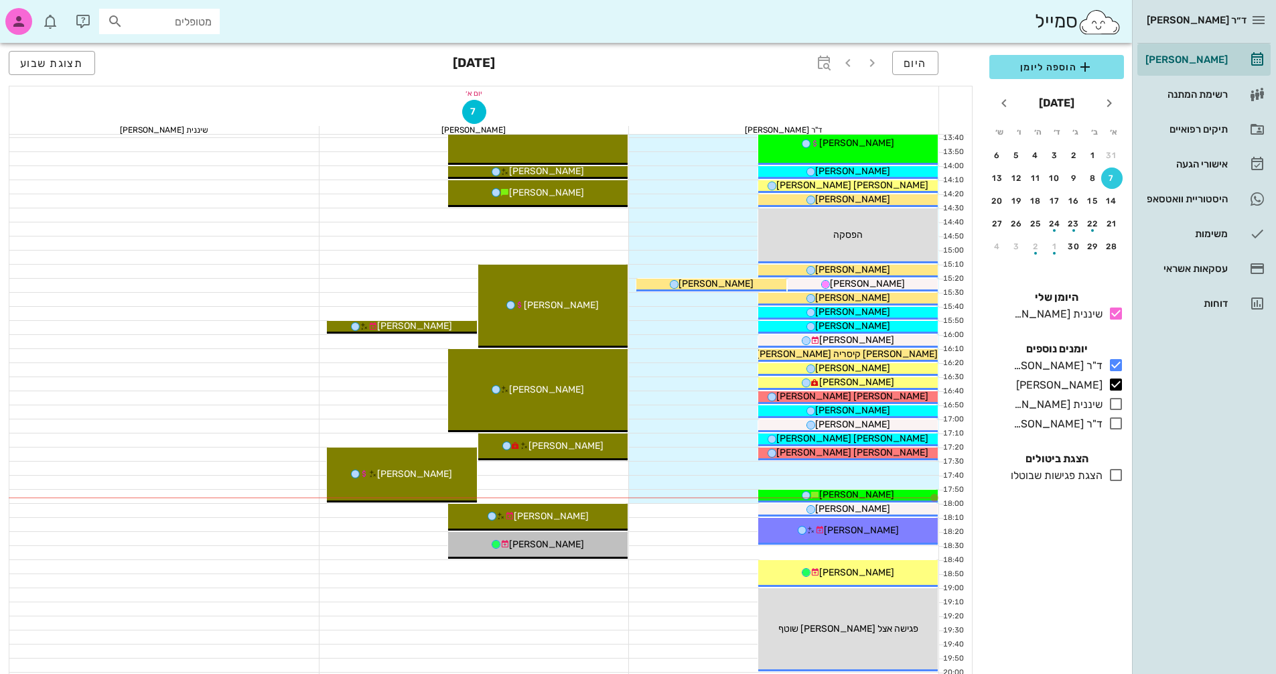
scroll to position [576, 0]
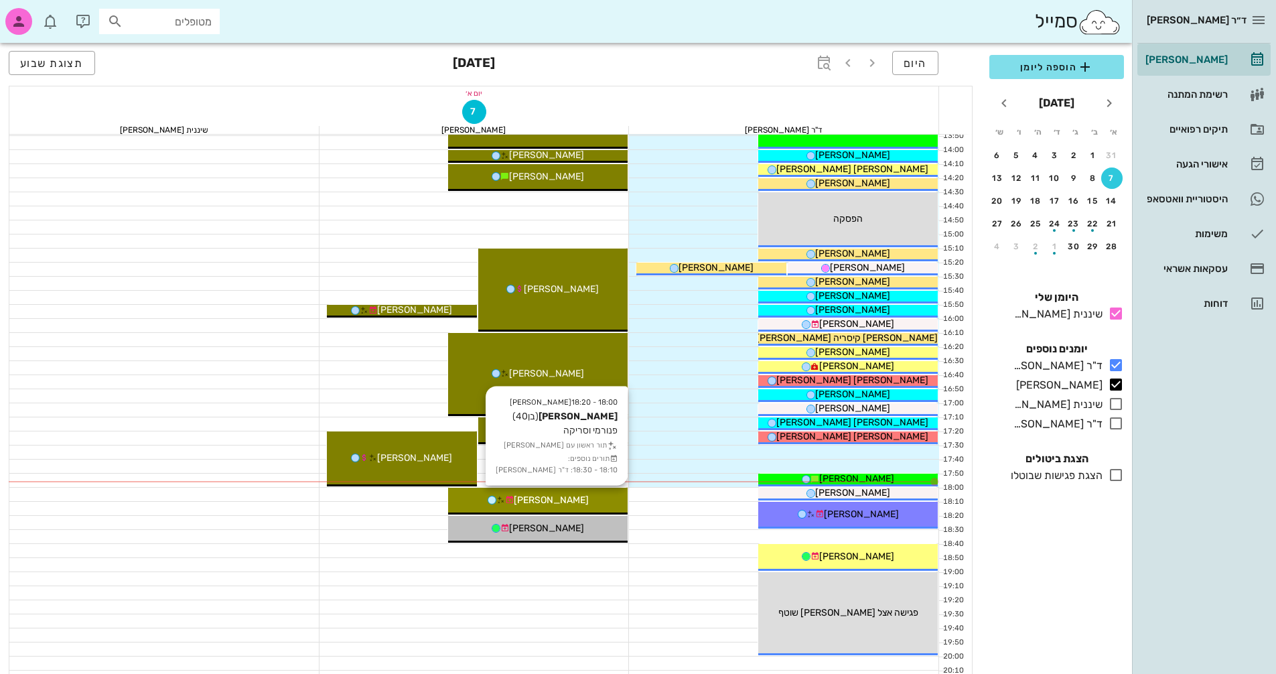
click at [574, 501] on div "[PERSON_NAME]" at bounding box center [538, 500] width 180 height 14
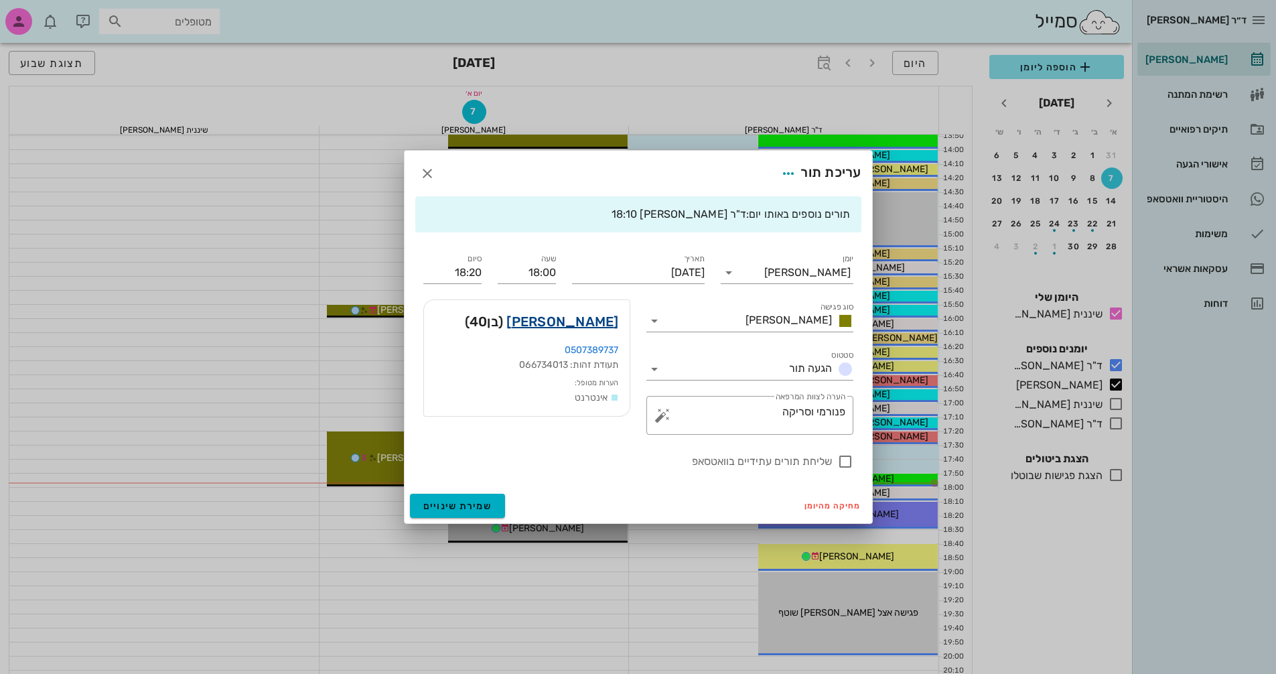
click at [603, 319] on link "[PERSON_NAME]" at bounding box center [562, 321] width 112 height 21
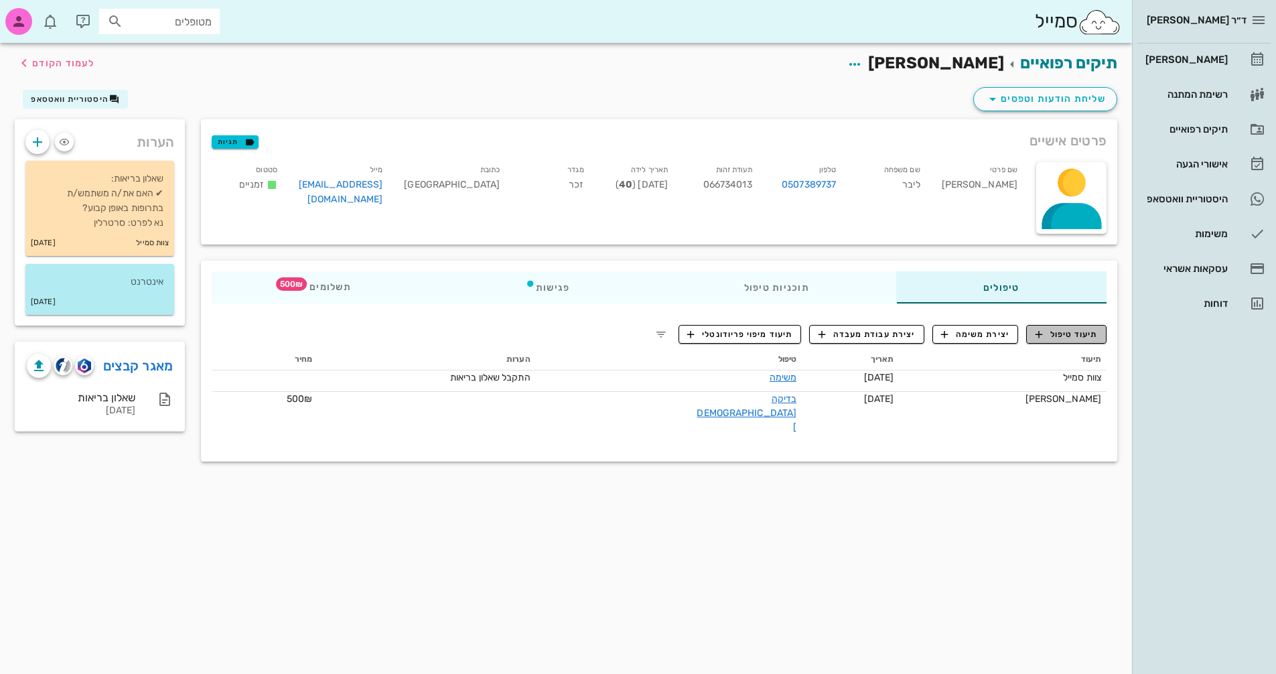
click at [1075, 332] on span "תיעוד טיפול" at bounding box center [1066, 334] width 62 height 12
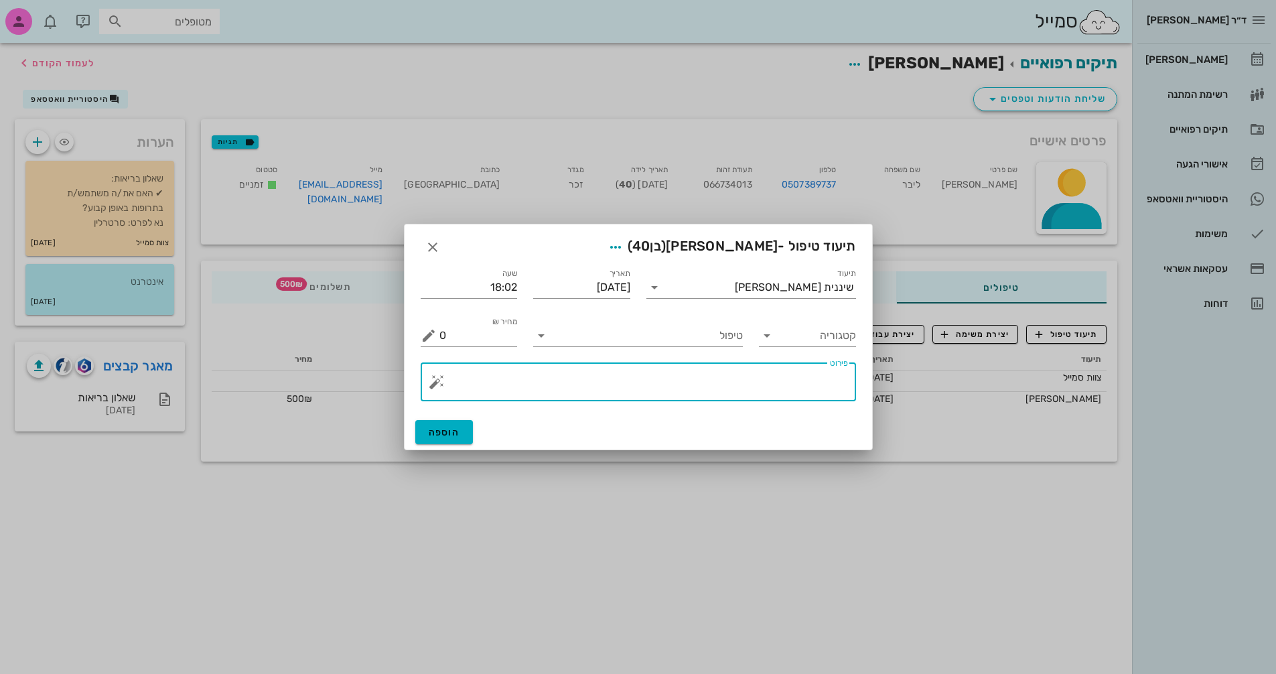
click at [747, 385] on textarea "פירוט" at bounding box center [643, 385] width 409 height 32
type textarea "פנורמי+סריקה וצ.אפליקציה"
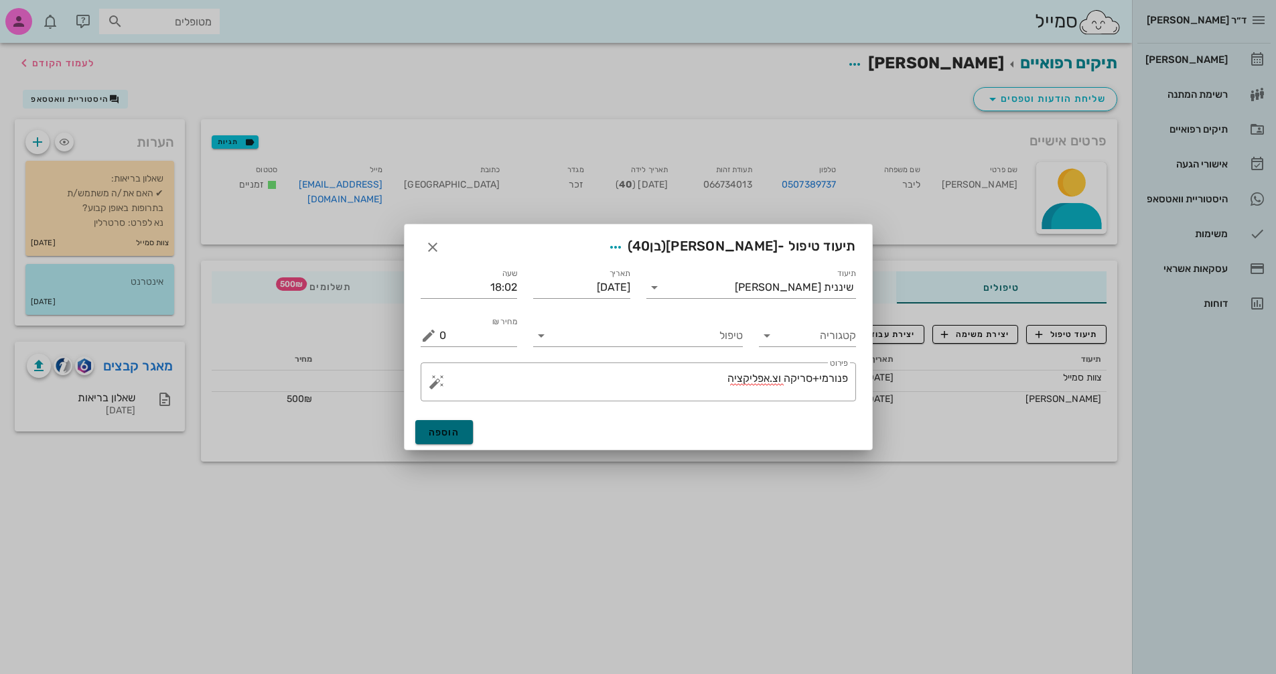
click at [457, 433] on span "הוספה" at bounding box center [444, 432] width 31 height 11
click at [622, 340] on input "טיפול" at bounding box center [647, 335] width 191 height 21
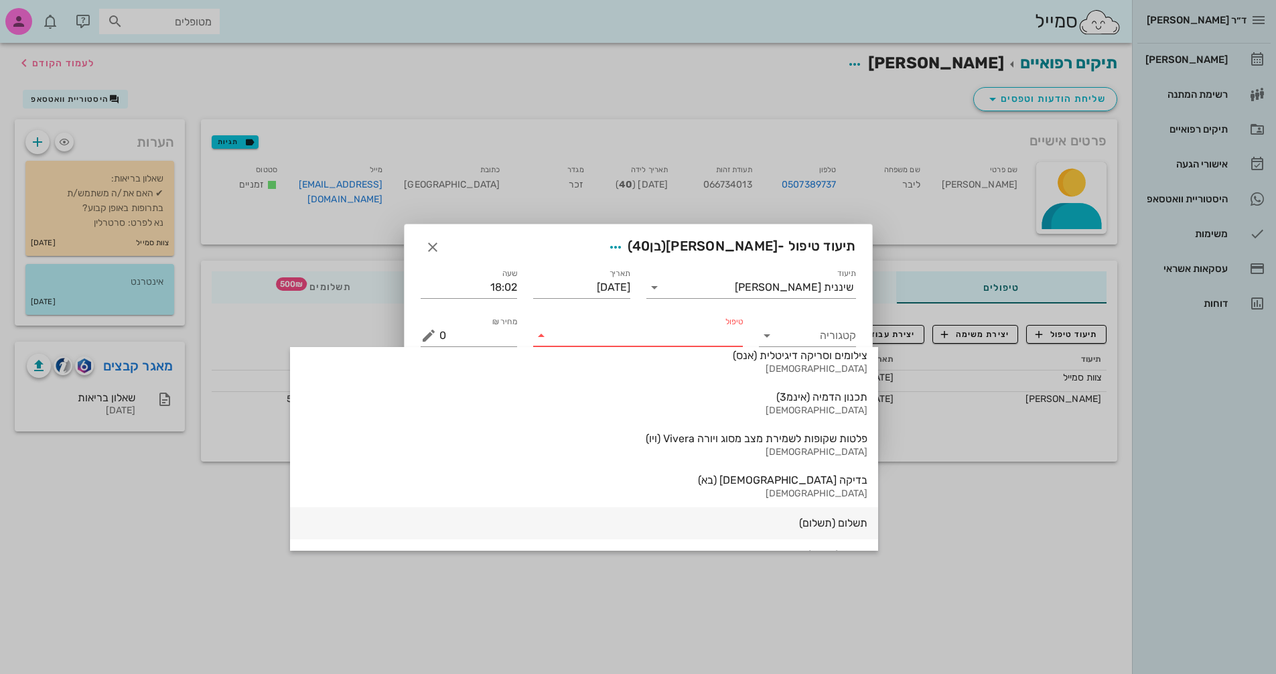
scroll to position [1439, 0]
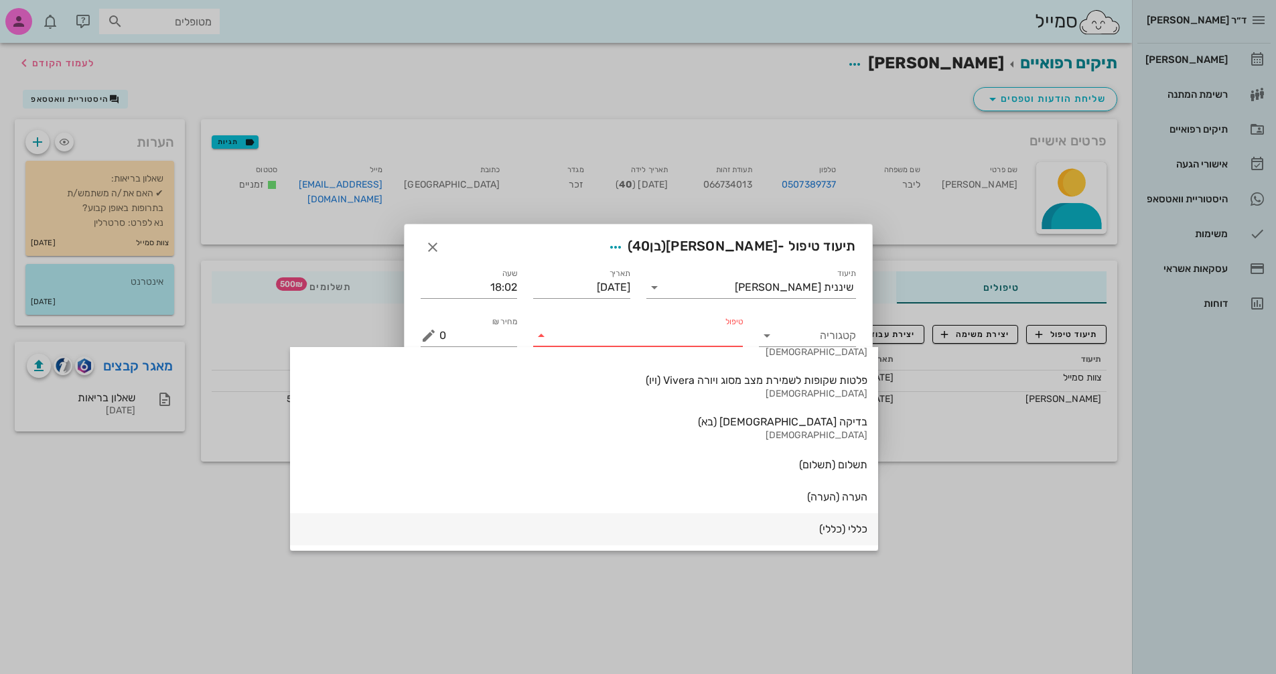
click at [705, 526] on div "כללי (כללי)" at bounding box center [584, 528] width 567 height 13
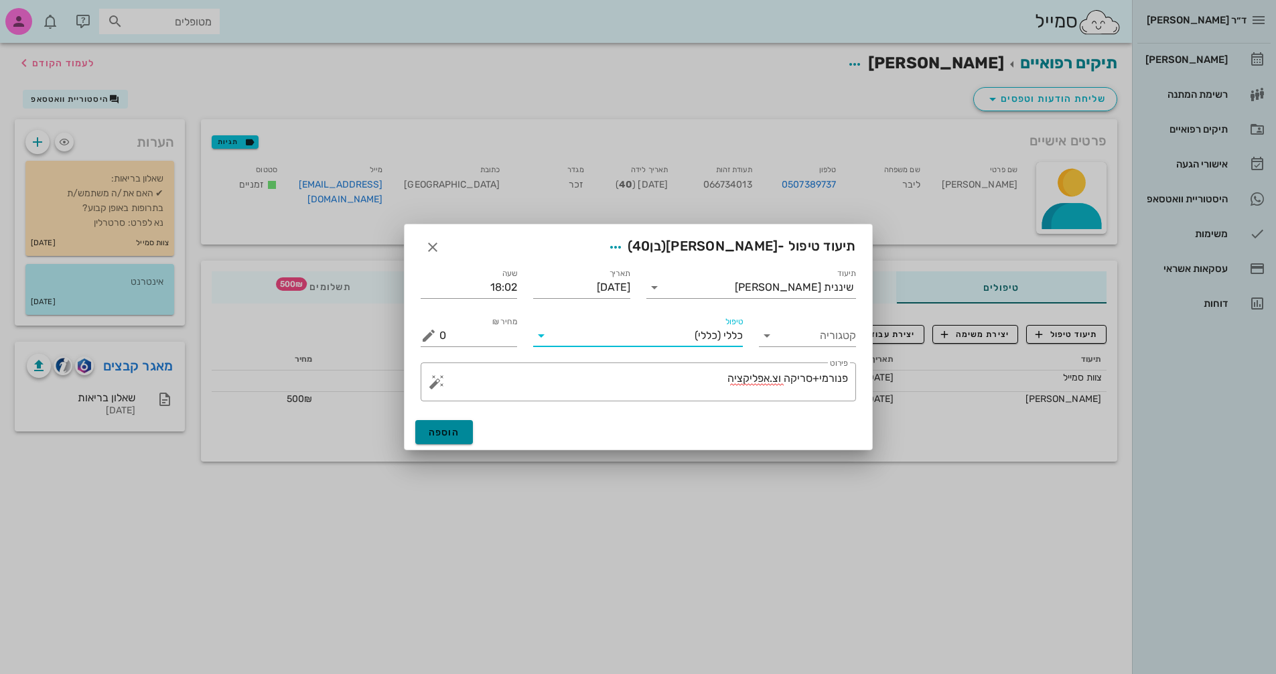
click at [449, 435] on span "הוספה" at bounding box center [444, 432] width 31 height 11
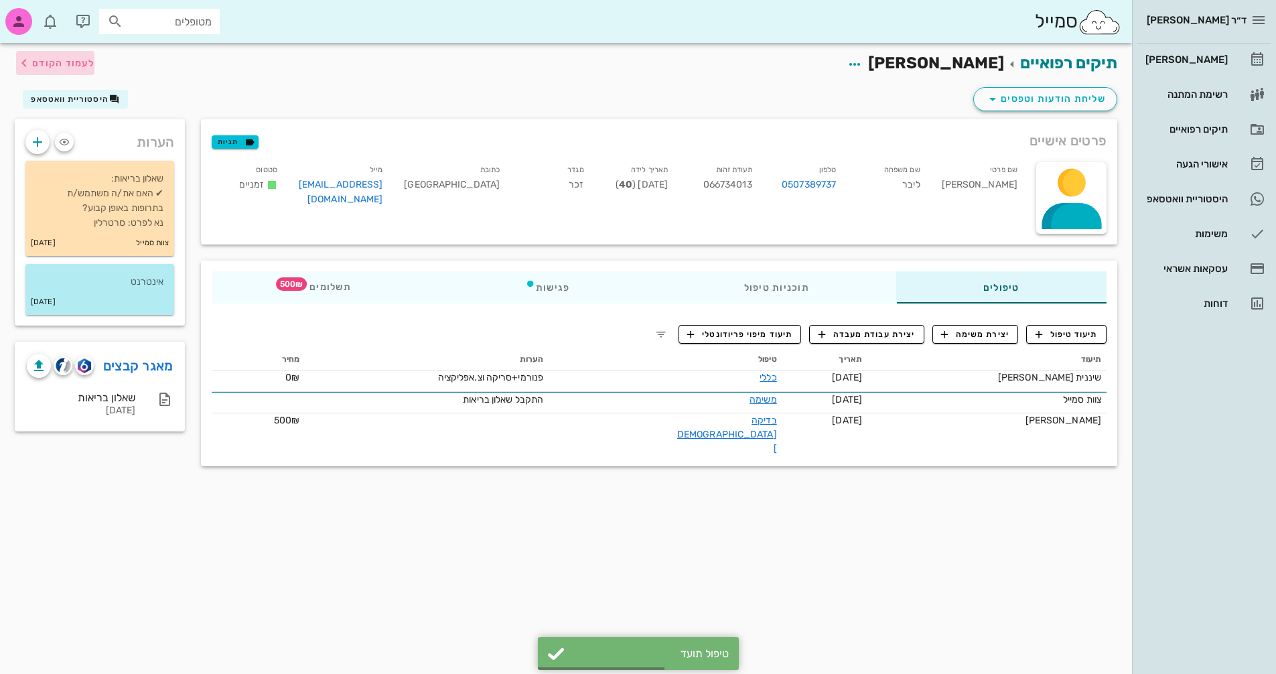
click at [44, 64] on span "לעמוד הקודם" at bounding box center [63, 63] width 62 height 11
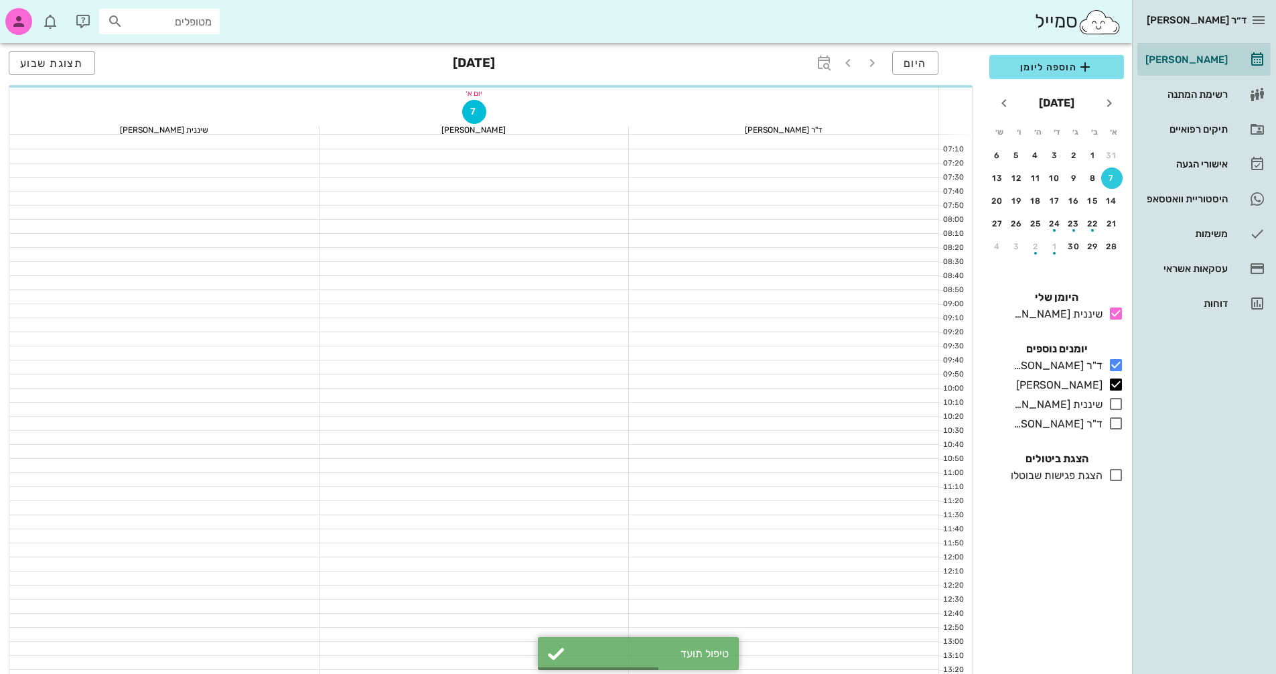
scroll to position [576, 0]
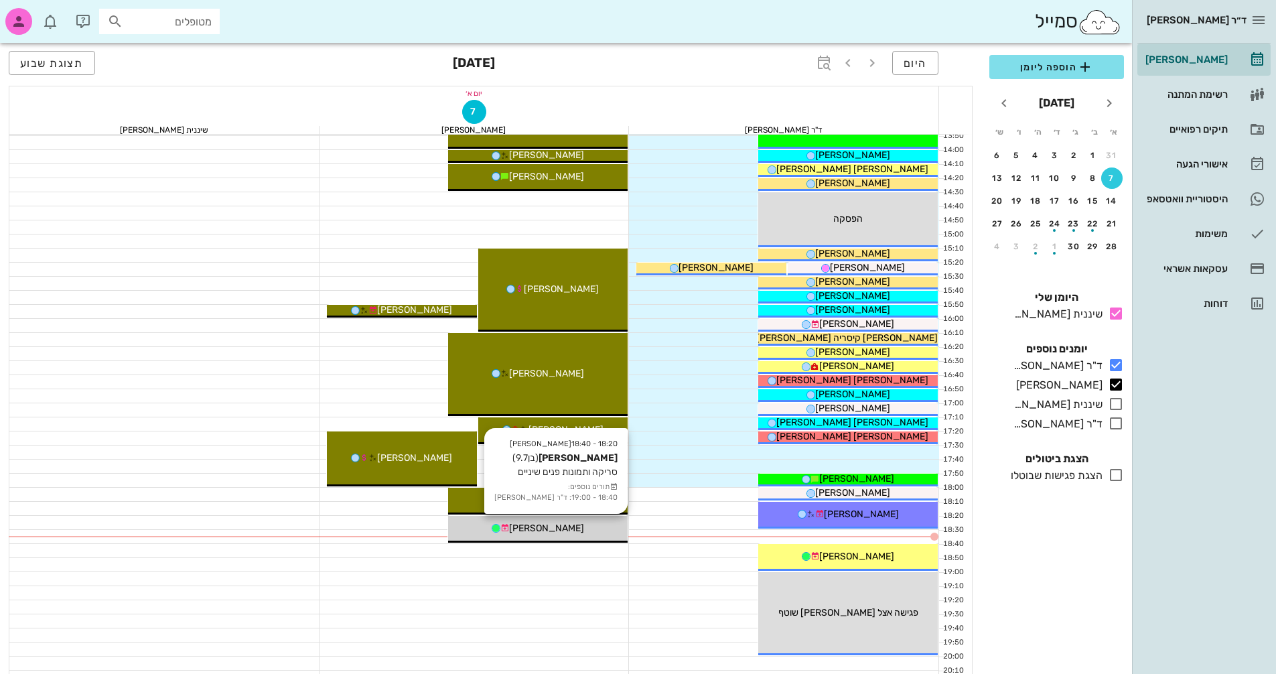
click at [580, 528] on div "[PERSON_NAME]" at bounding box center [538, 528] width 180 height 14
